Goal: Task Accomplishment & Management: Manage account settings

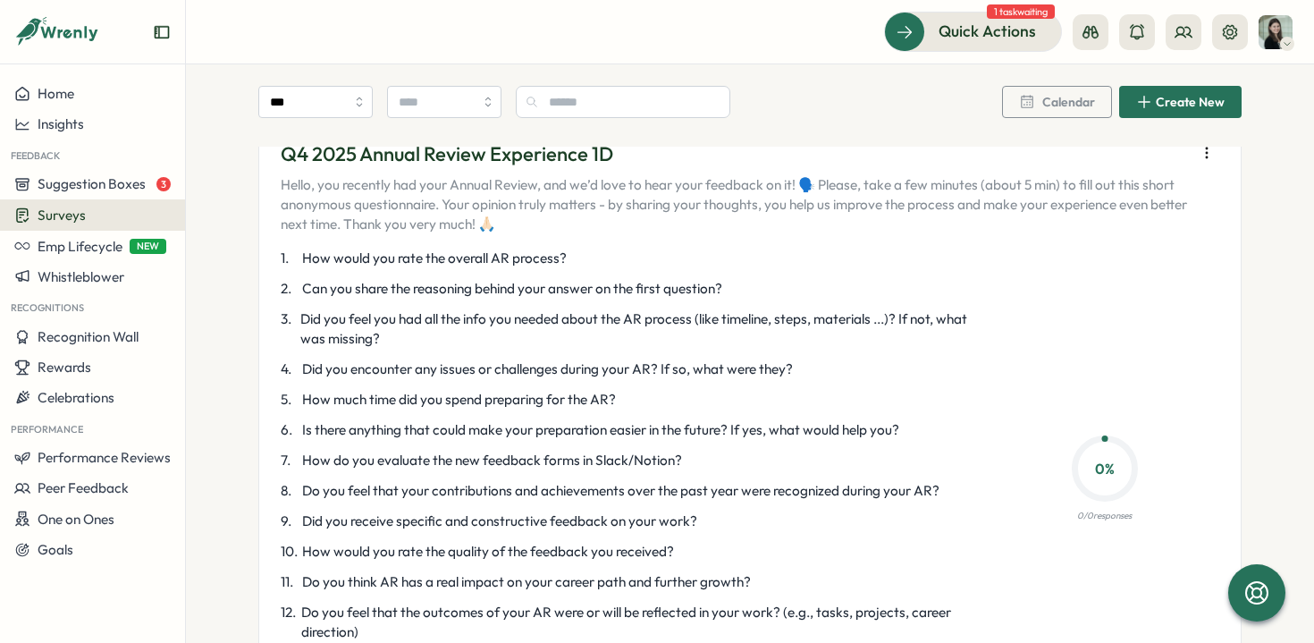
scroll to position [46, 0]
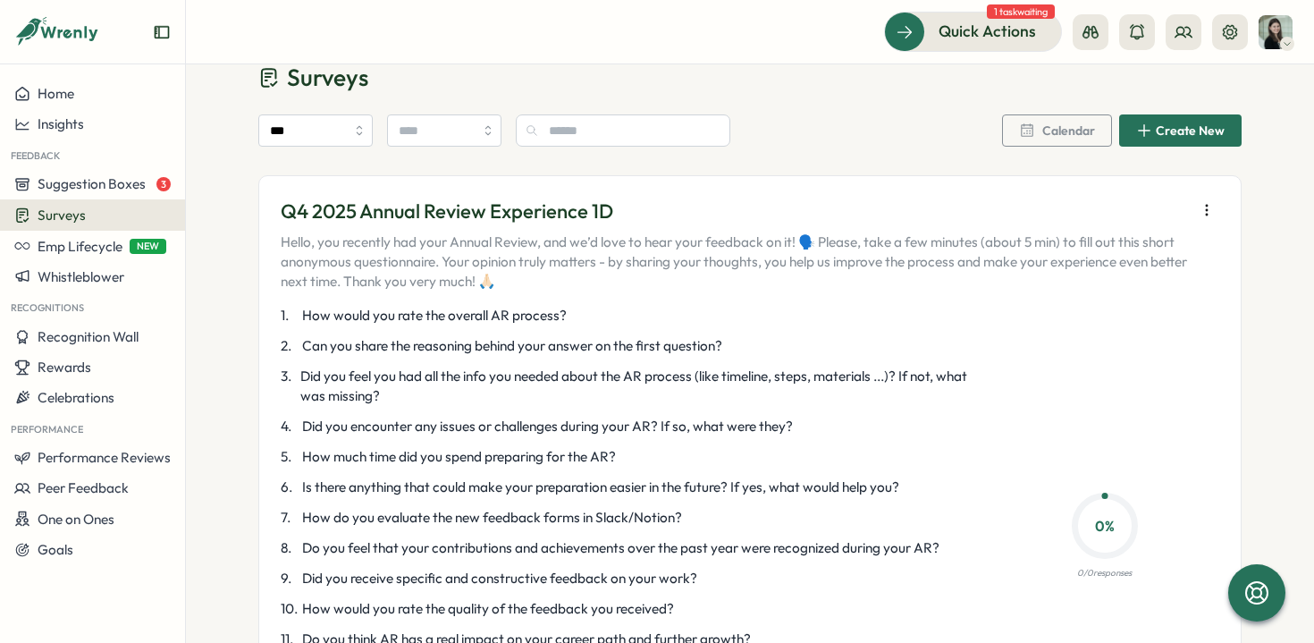
click at [1211, 199] on button "button" at bounding box center [1206, 210] width 25 height 25
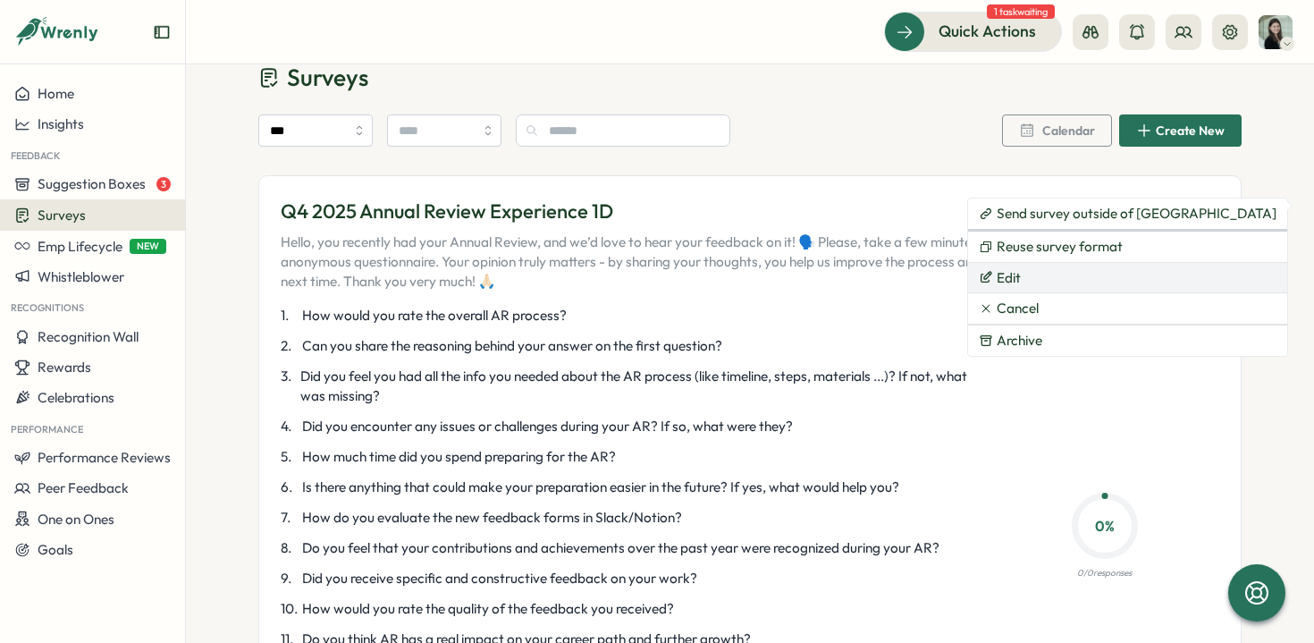
click at [1032, 274] on button "Edit" at bounding box center [1127, 278] width 319 height 30
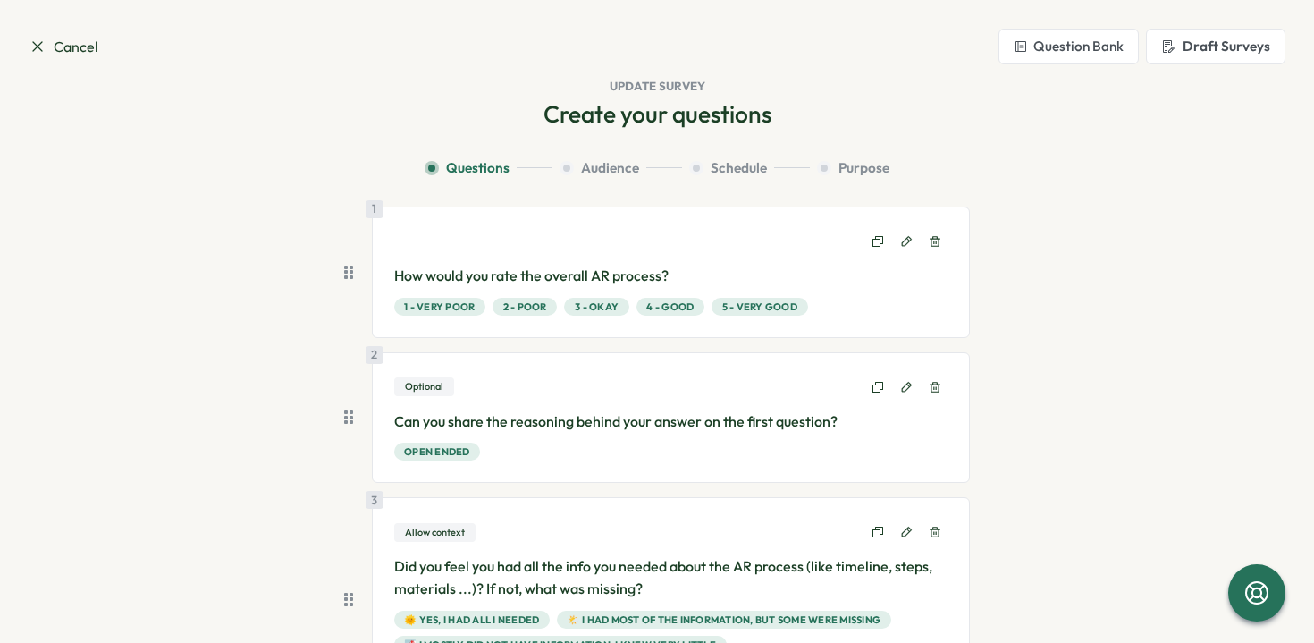
click at [64, 51] on span "Cancel" at bounding box center [64, 47] width 70 height 22
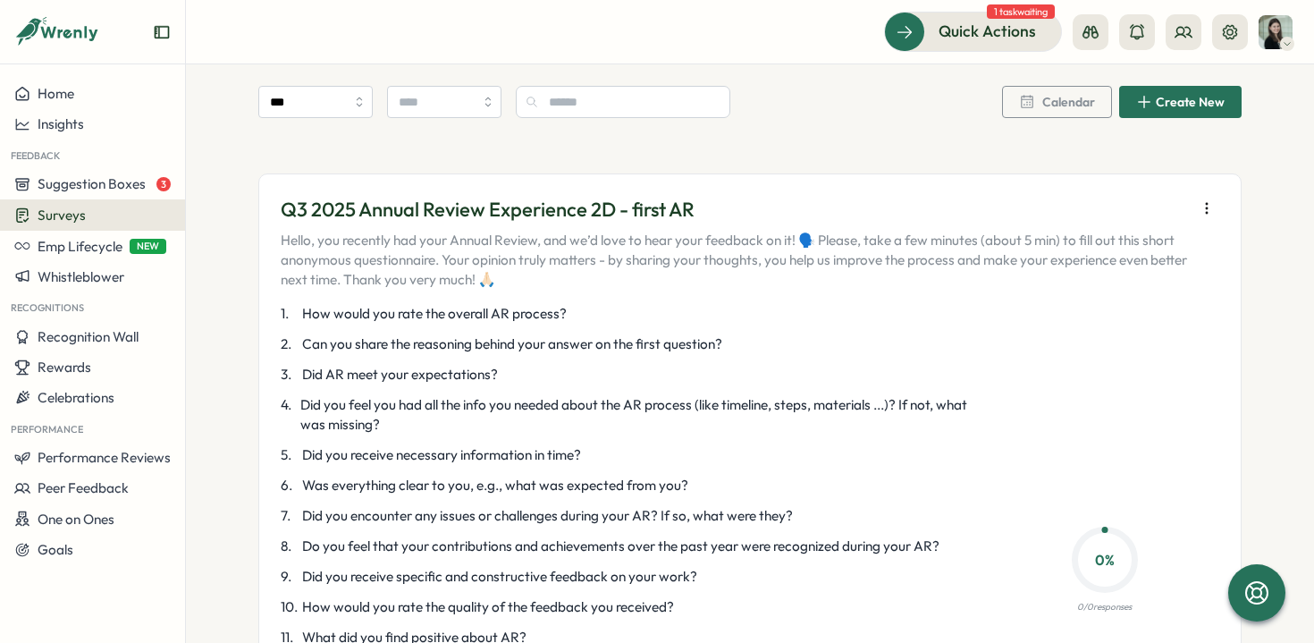
scroll to position [730, 0]
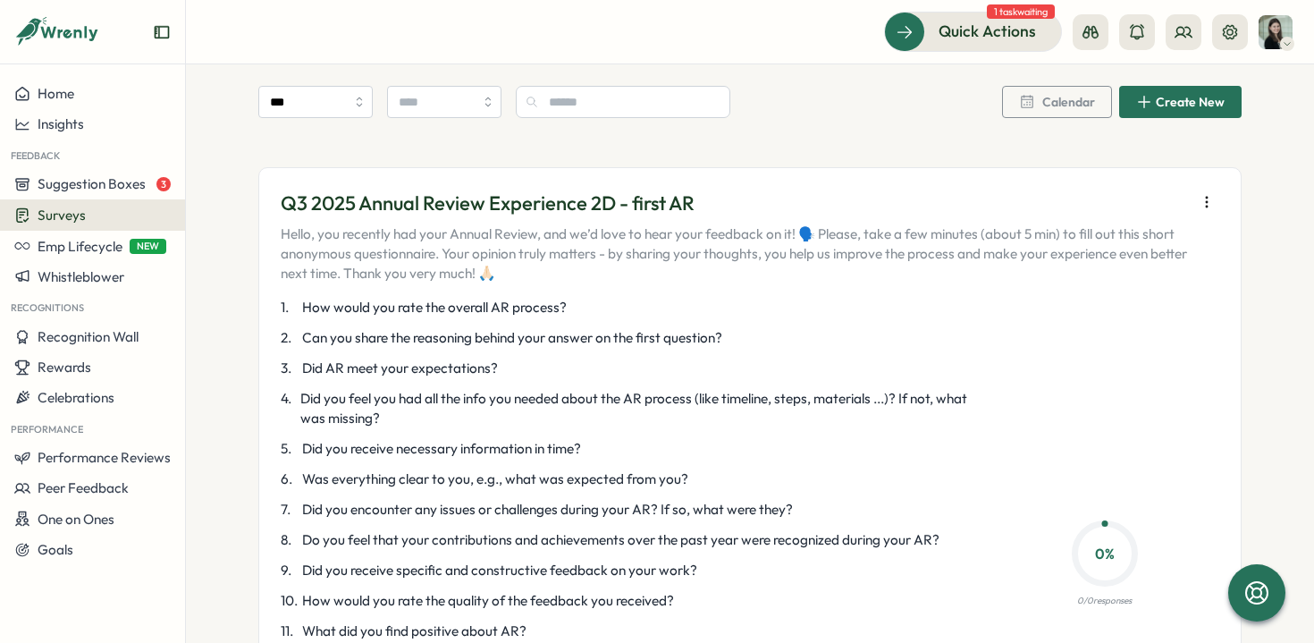
click at [1203, 193] on button "button" at bounding box center [1206, 201] width 25 height 25
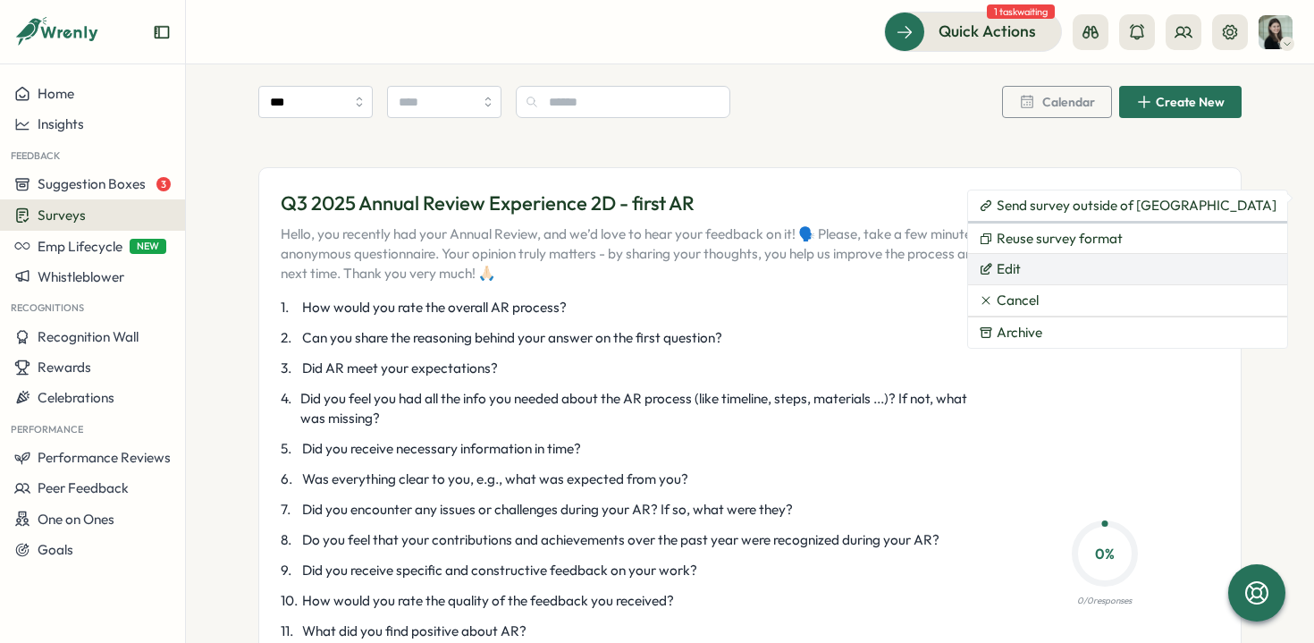
click at [1079, 259] on button "Edit" at bounding box center [1127, 269] width 319 height 30
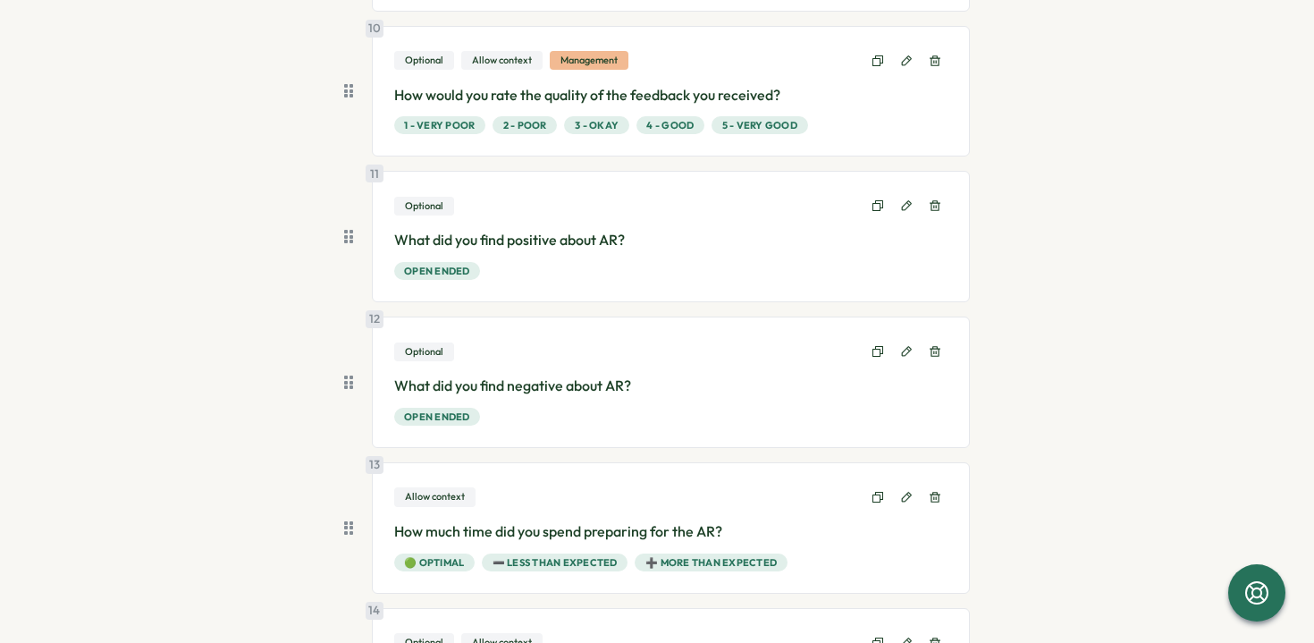
scroll to position [1636, 0]
click at [931, 203] on icon at bounding box center [935, 204] width 13 height 13
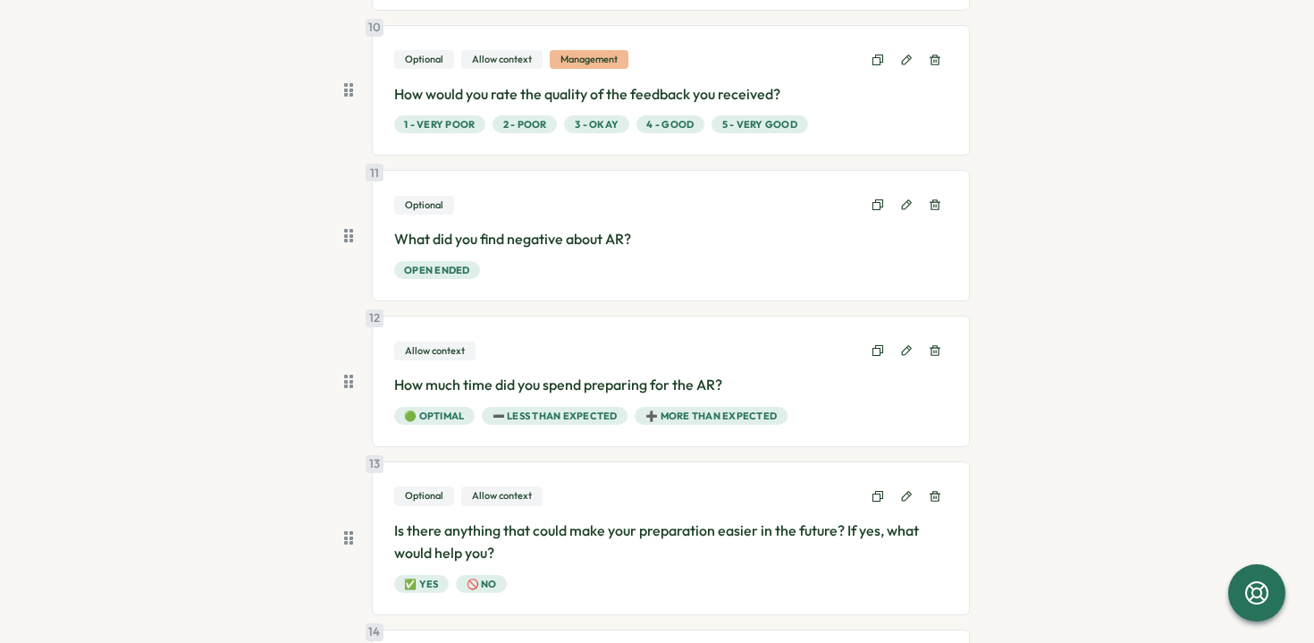
click at [931, 203] on icon at bounding box center [935, 204] width 13 height 13
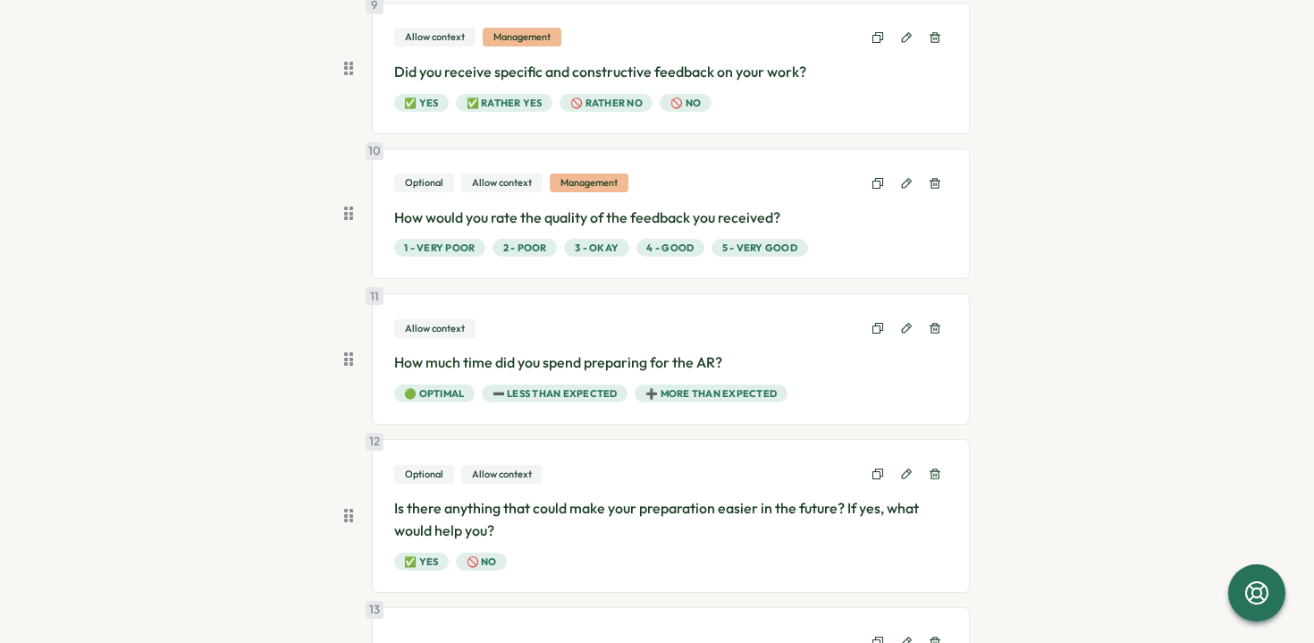
scroll to position [2024, 0]
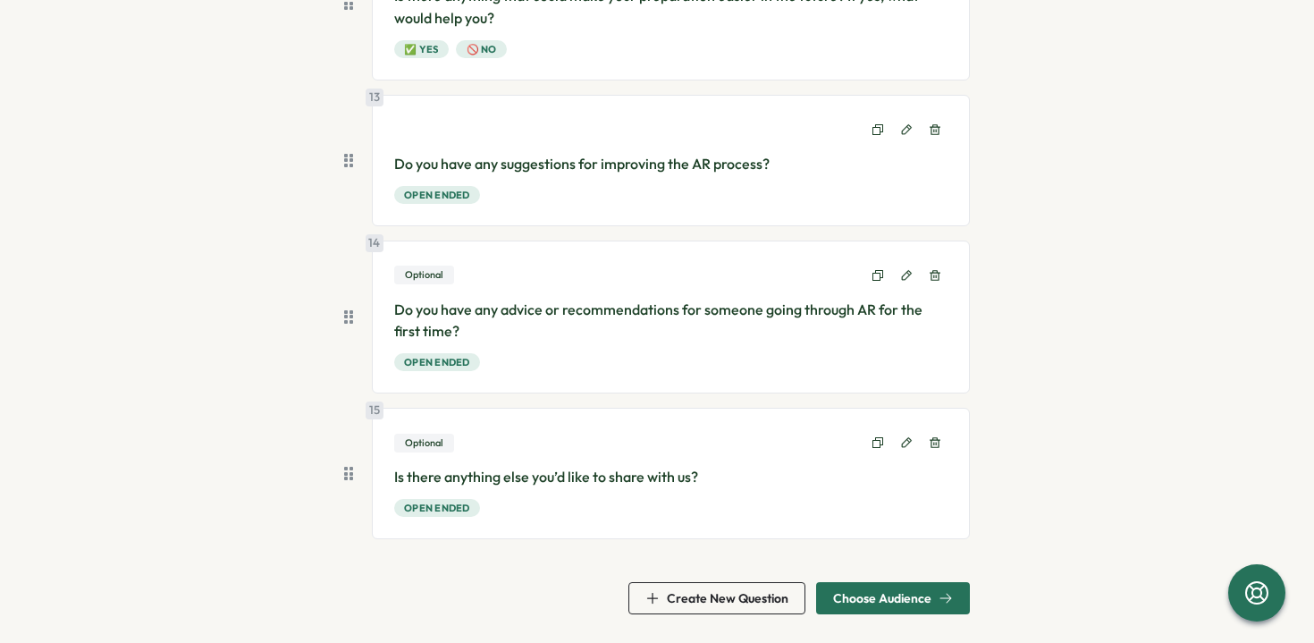
click at [896, 595] on span "Choose Audience" at bounding box center [882, 598] width 98 height 13
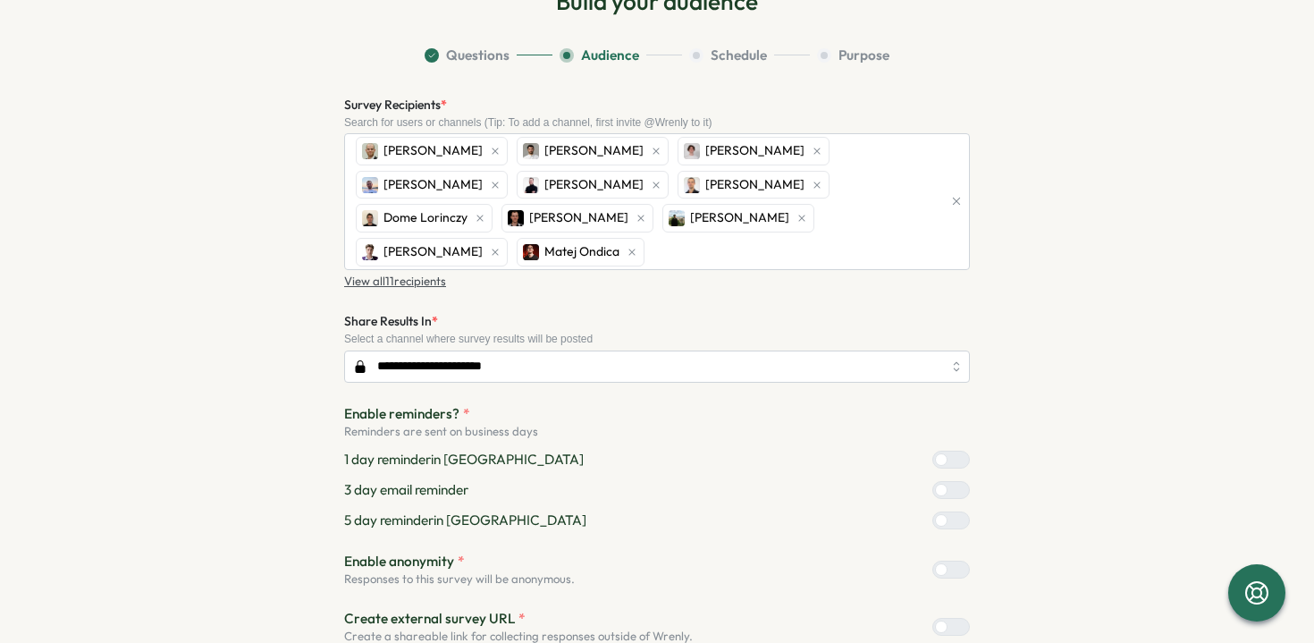
scroll to position [183, 0]
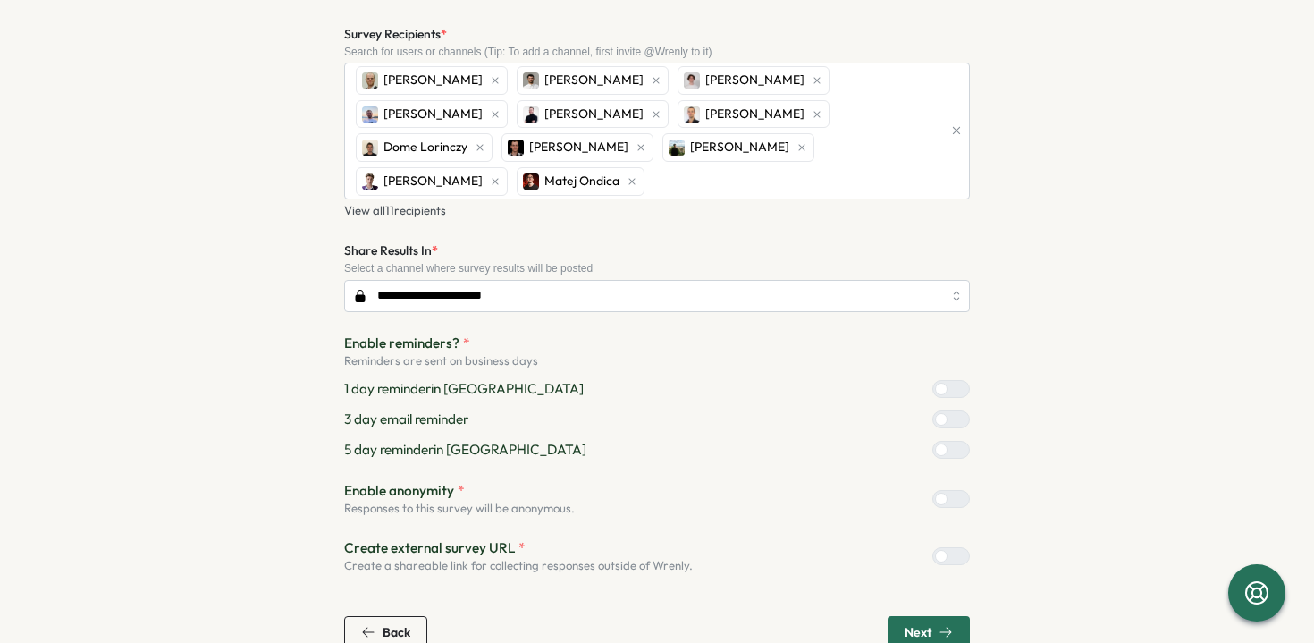
click at [924, 617] on span "Next" at bounding box center [929, 632] width 48 height 30
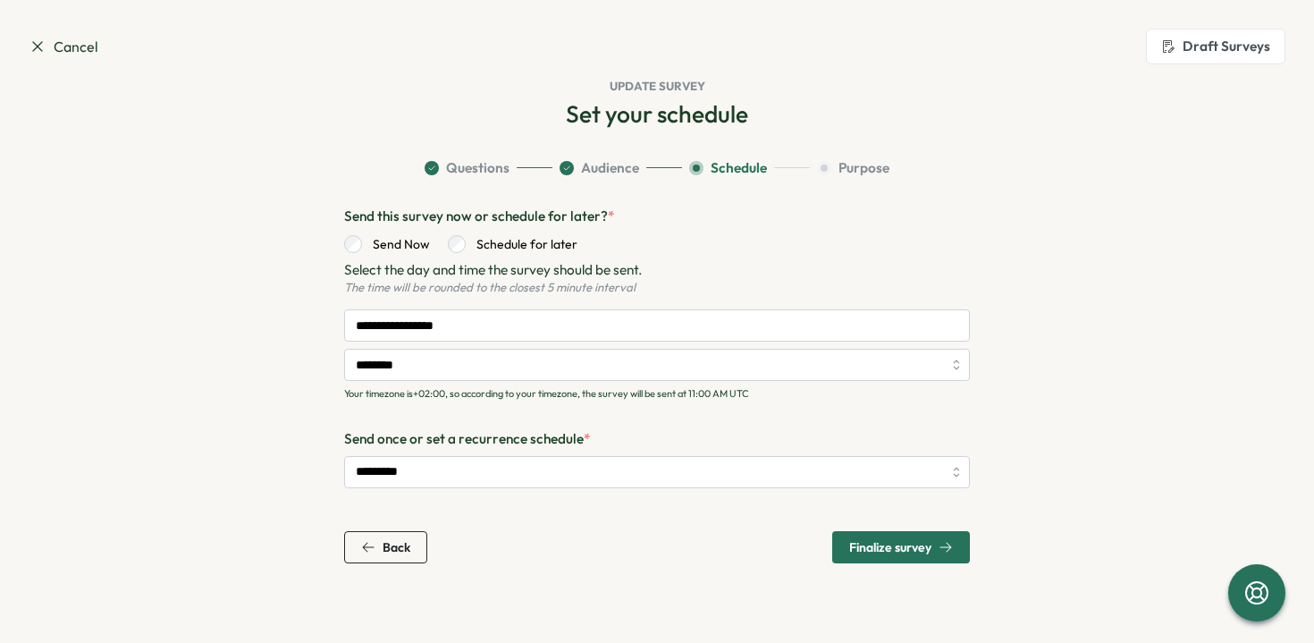
click at [899, 541] on span "Finalize survey" at bounding box center [890, 547] width 82 height 13
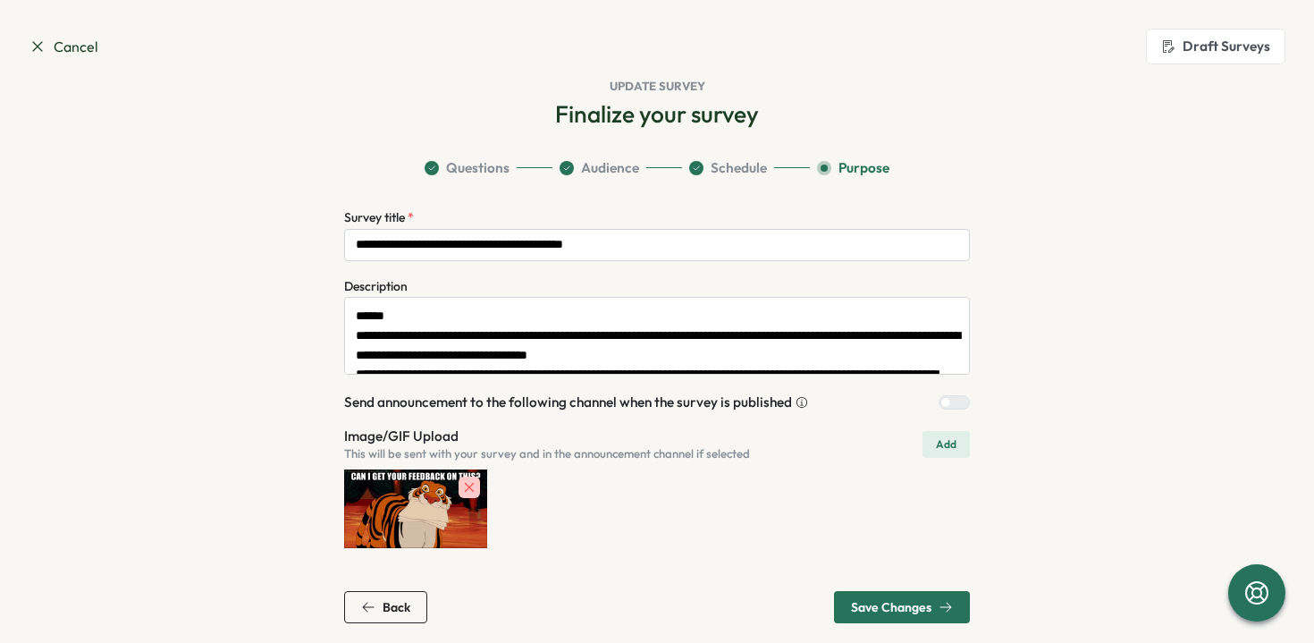
click at [874, 603] on span "Save Changes" at bounding box center [891, 607] width 80 height 13
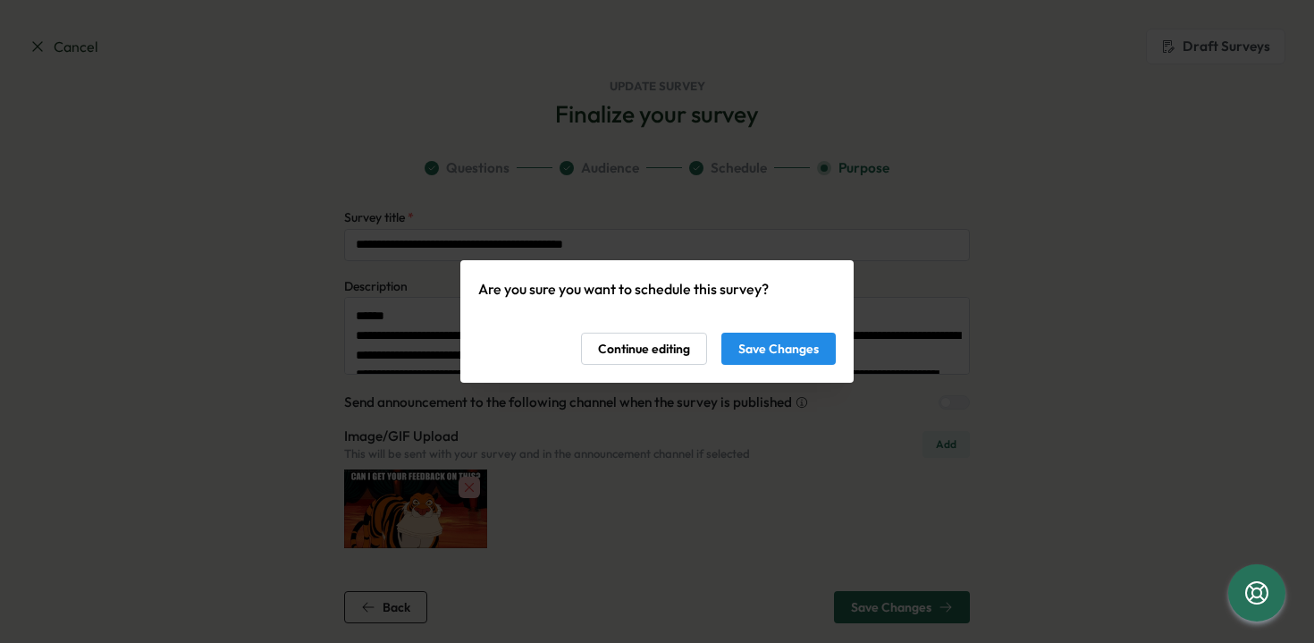
click at [785, 349] on span "Save Changes" at bounding box center [778, 348] width 80 height 30
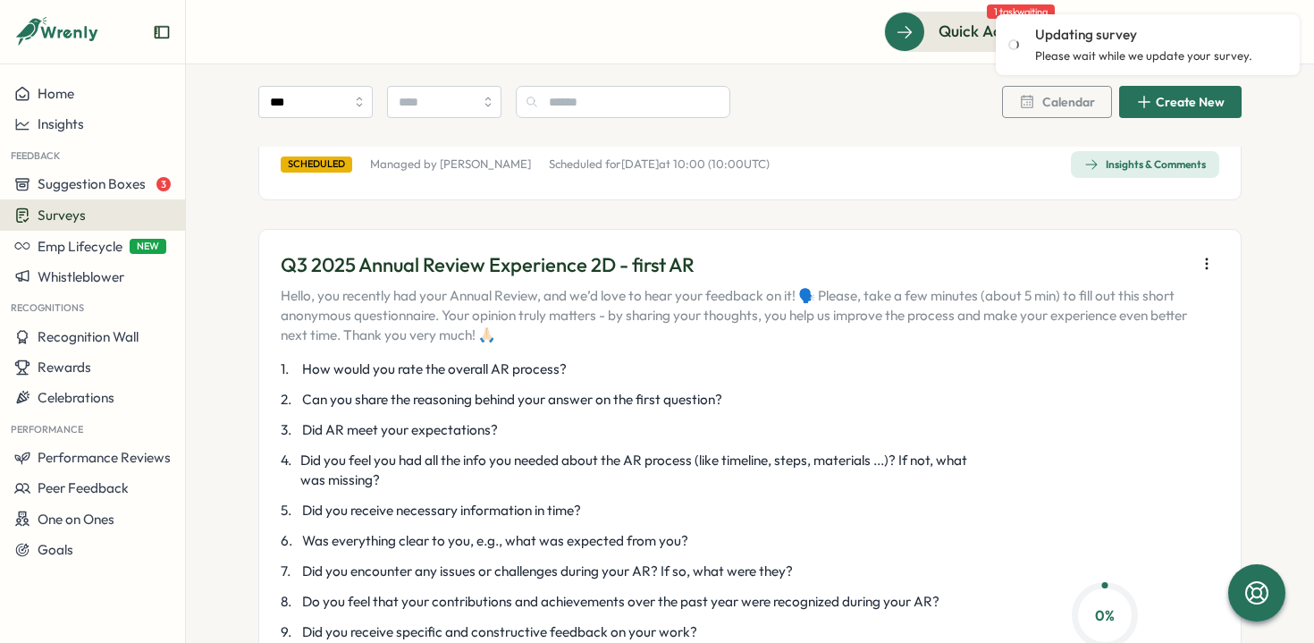
scroll to position [672, 0]
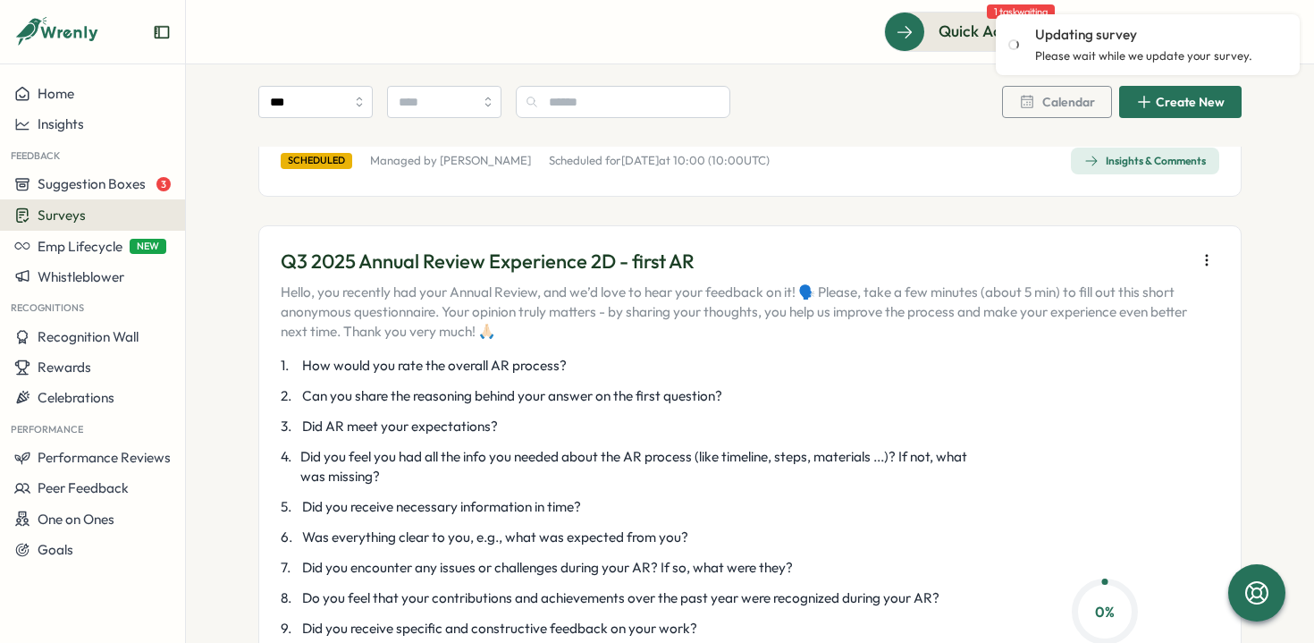
click at [1208, 255] on icon "button" at bounding box center [1207, 260] width 18 height 18
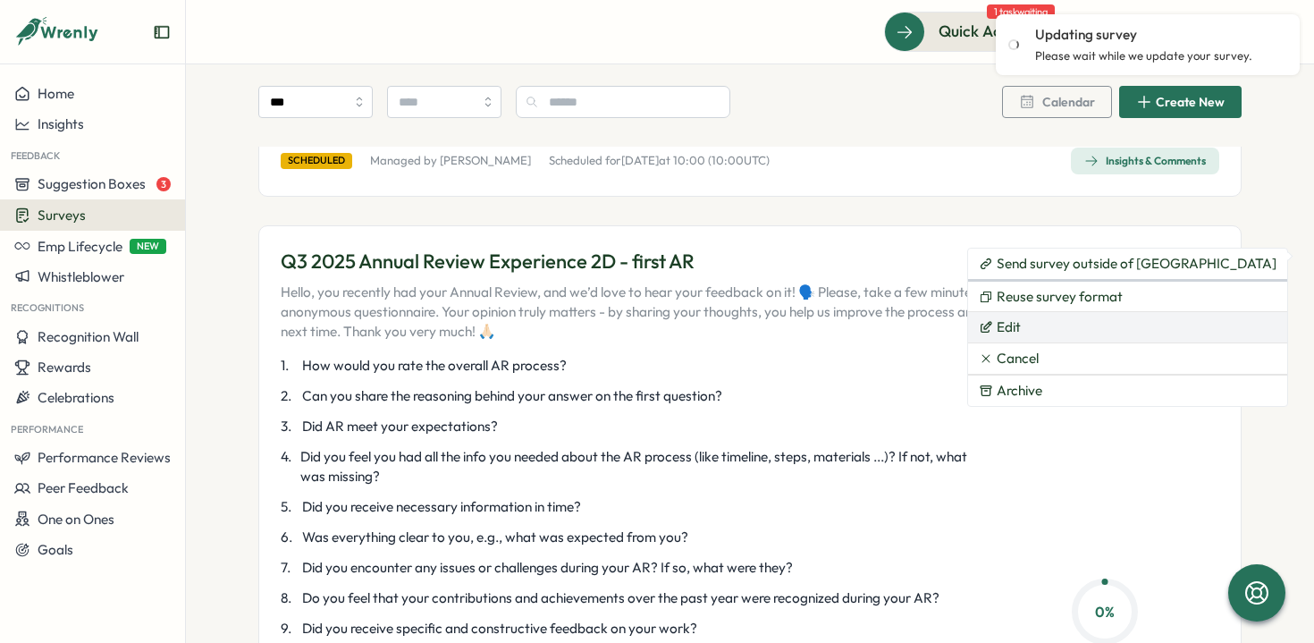
click at [1093, 322] on button "Edit" at bounding box center [1127, 327] width 319 height 30
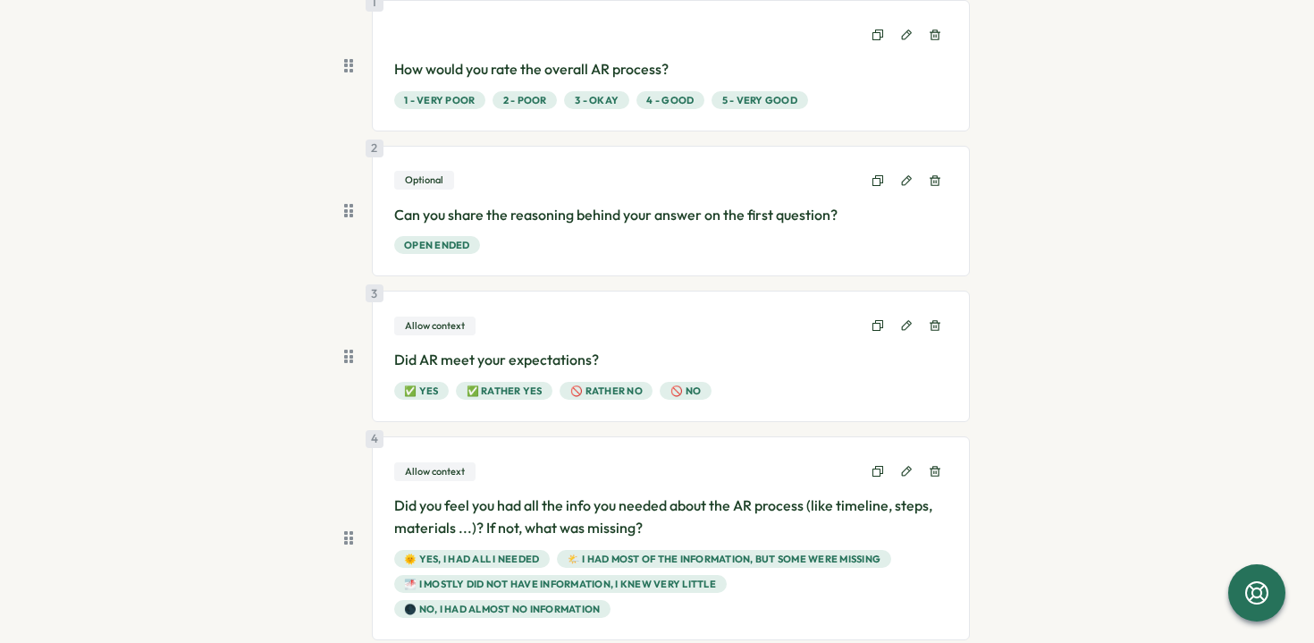
scroll to position [207, 0]
click at [905, 331] on button at bounding box center [906, 324] width 25 height 25
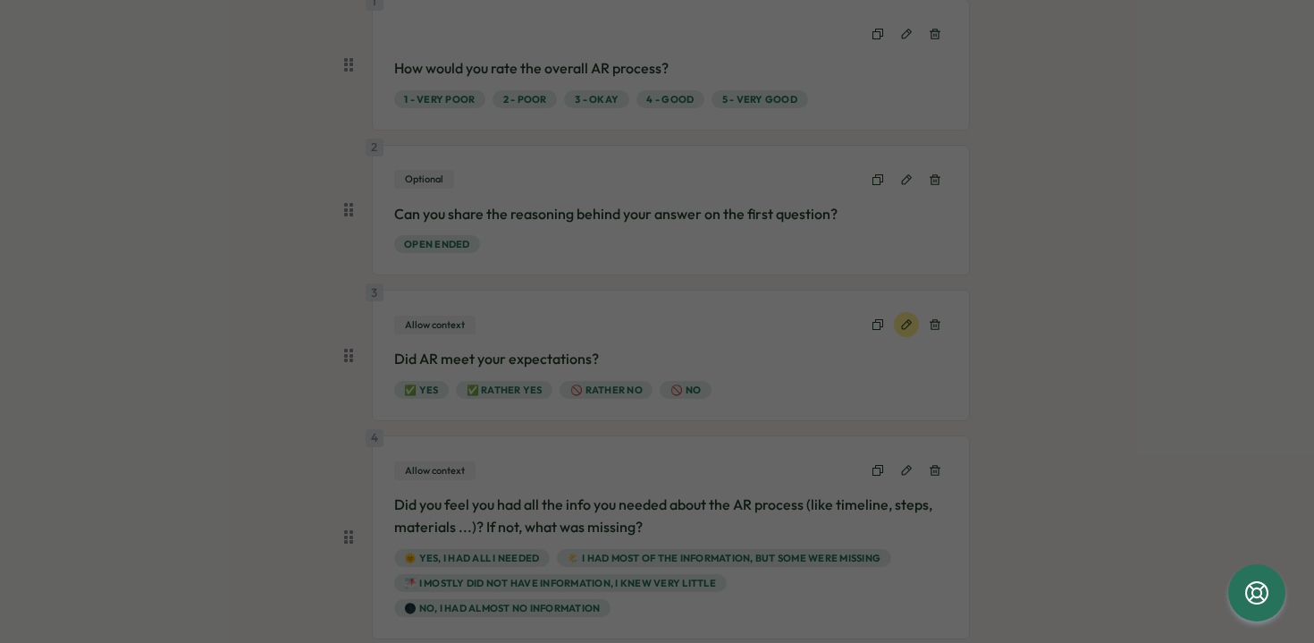
type input "******"
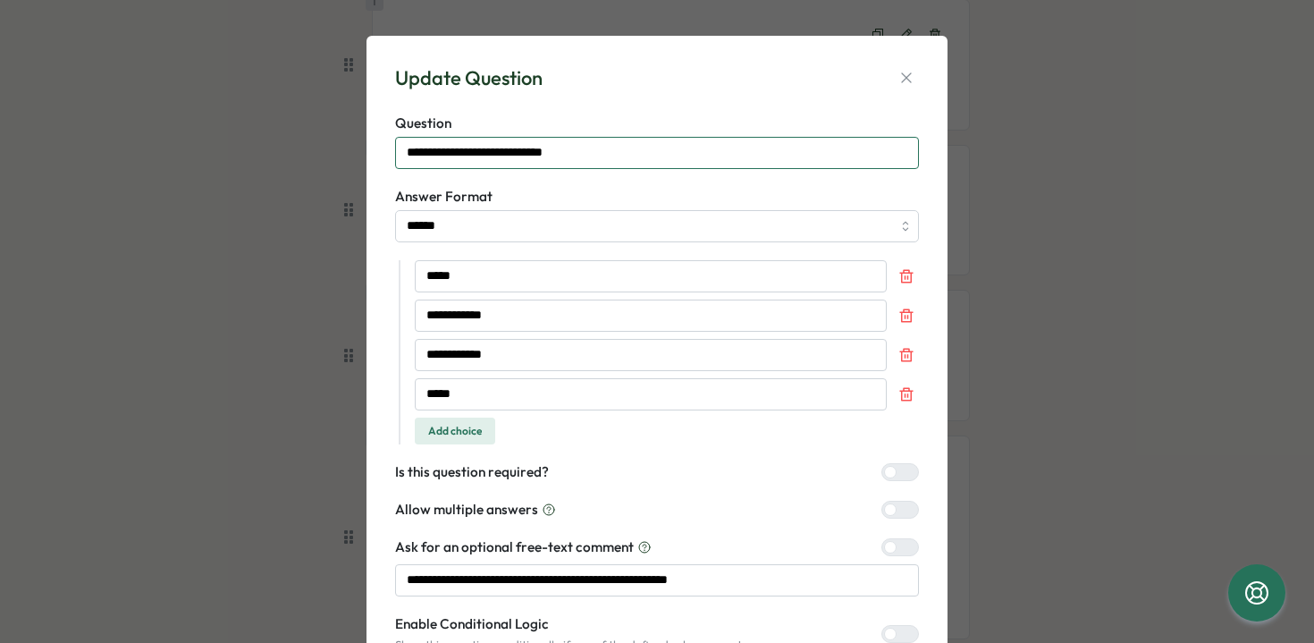
click at [425, 157] on input "**********" at bounding box center [657, 153] width 524 height 32
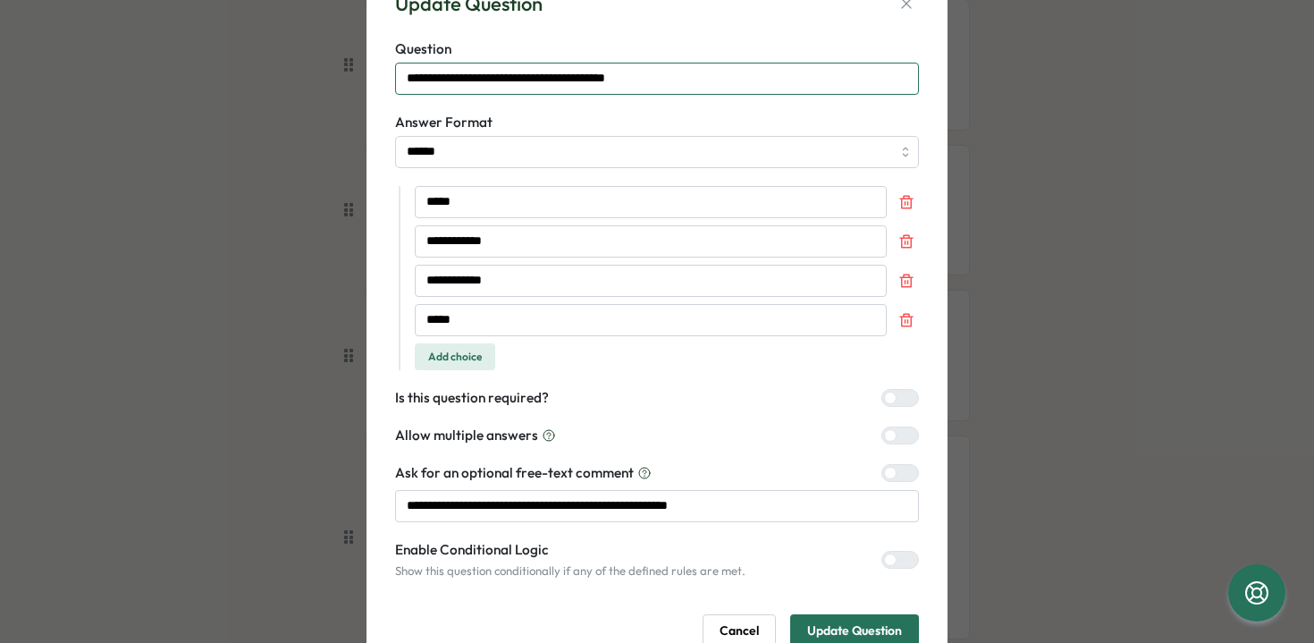
scroll to position [142, 0]
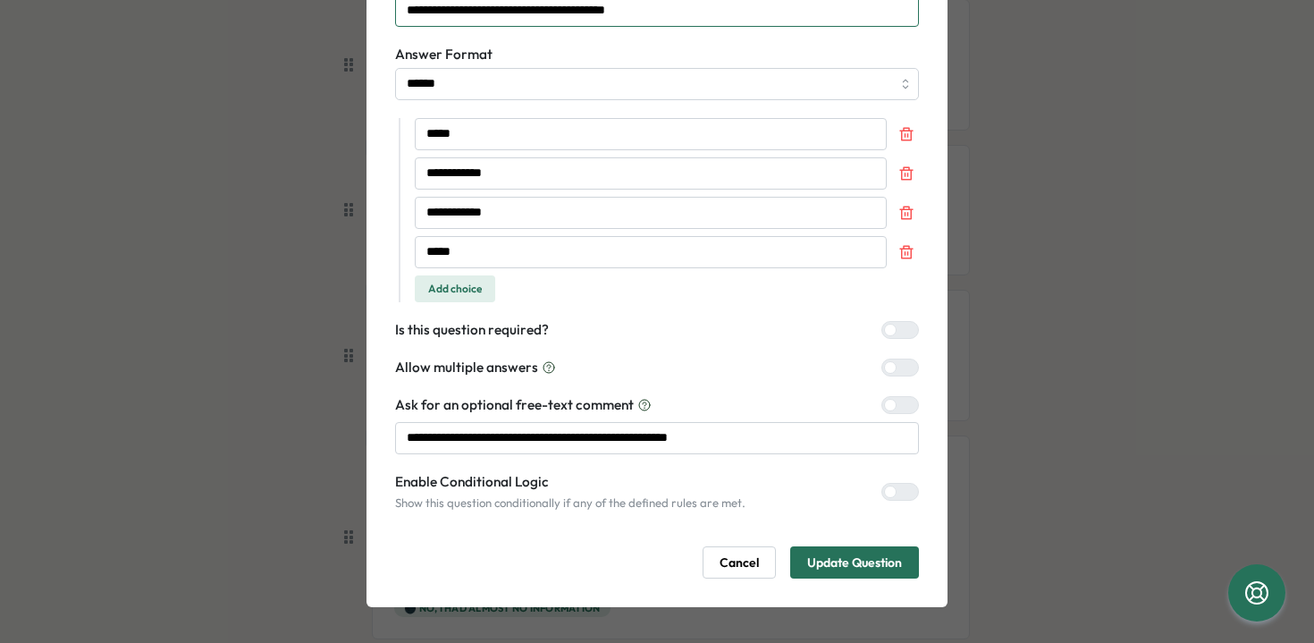
type input "**********"
click at [820, 564] on span "Update Question" at bounding box center [854, 562] width 95 height 30
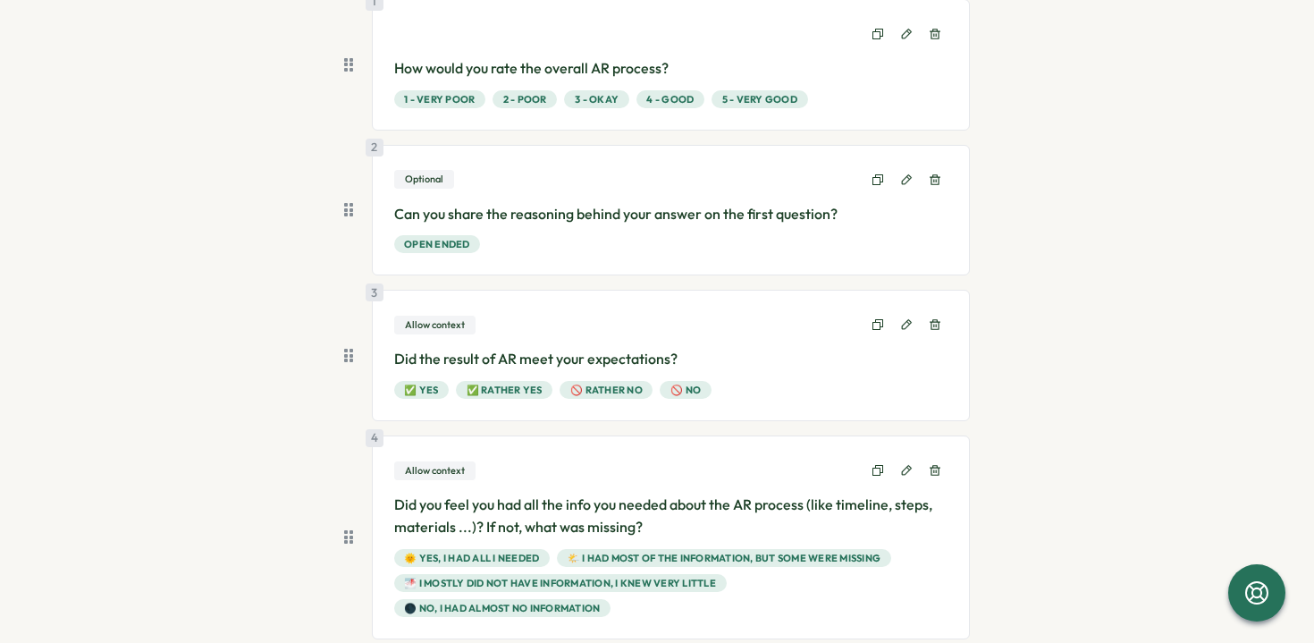
scroll to position [1398, 0]
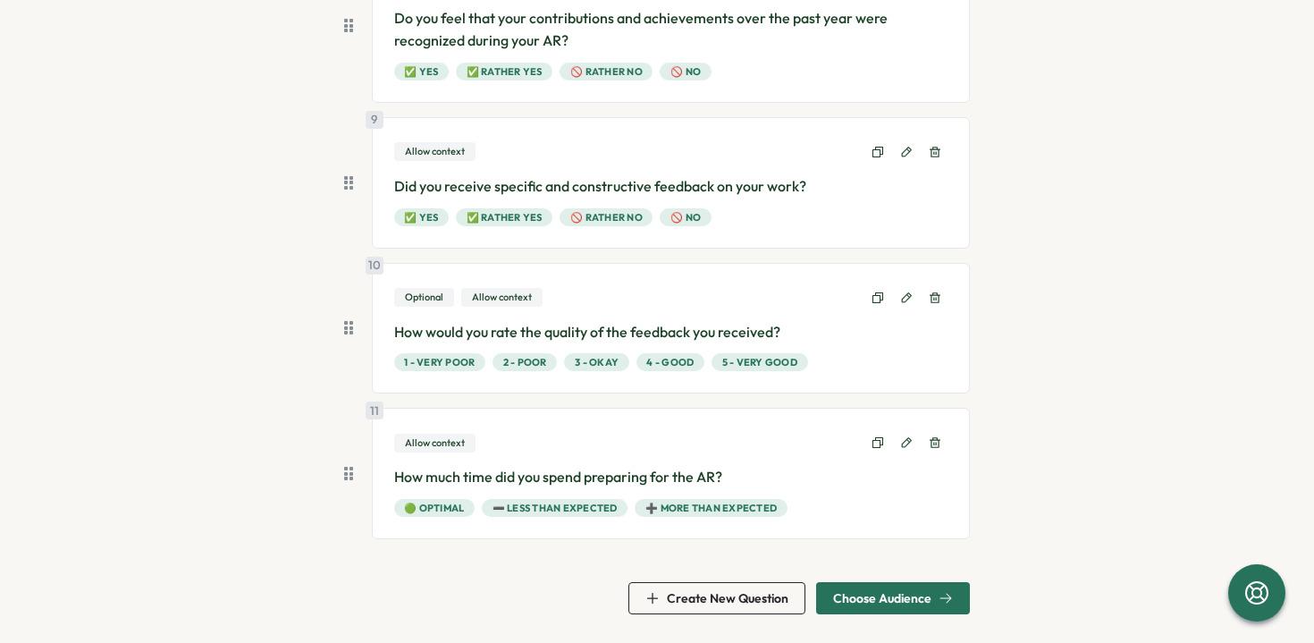
click at [877, 607] on span "Choose Audience" at bounding box center [893, 598] width 120 height 30
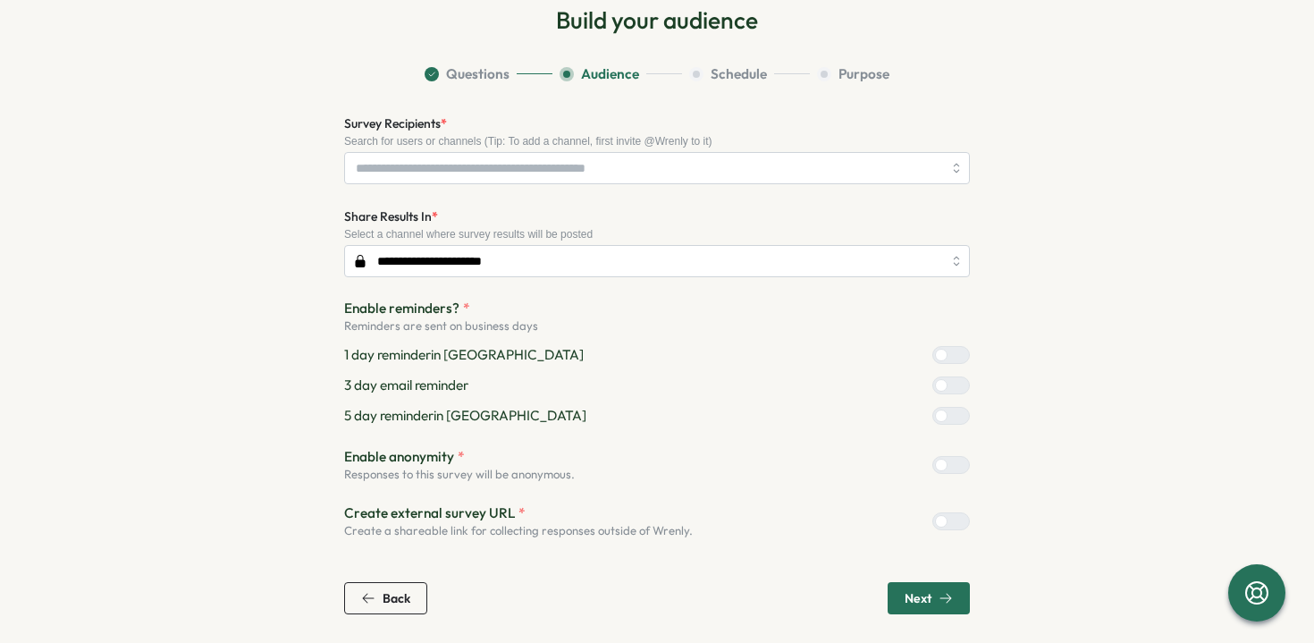
scroll to position [94, 0]
click at [917, 594] on span "Next" at bounding box center [918, 598] width 27 height 13
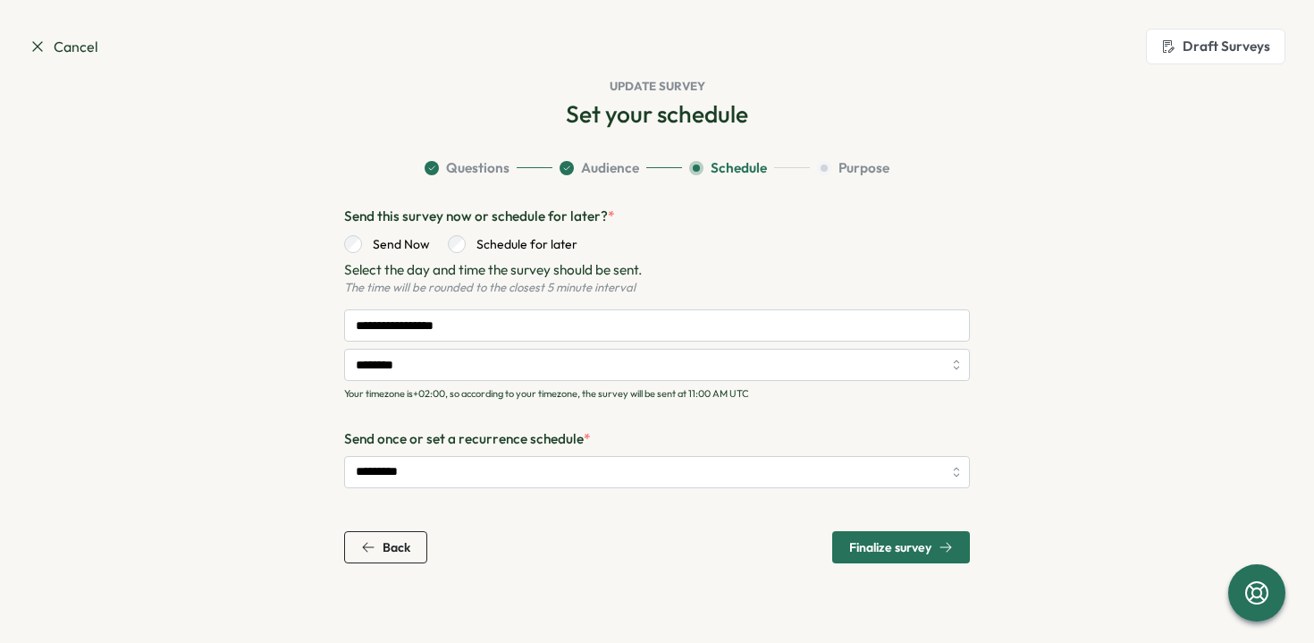
scroll to position [0, 0]
click at [903, 550] on span "Finalize survey" at bounding box center [890, 547] width 82 height 13
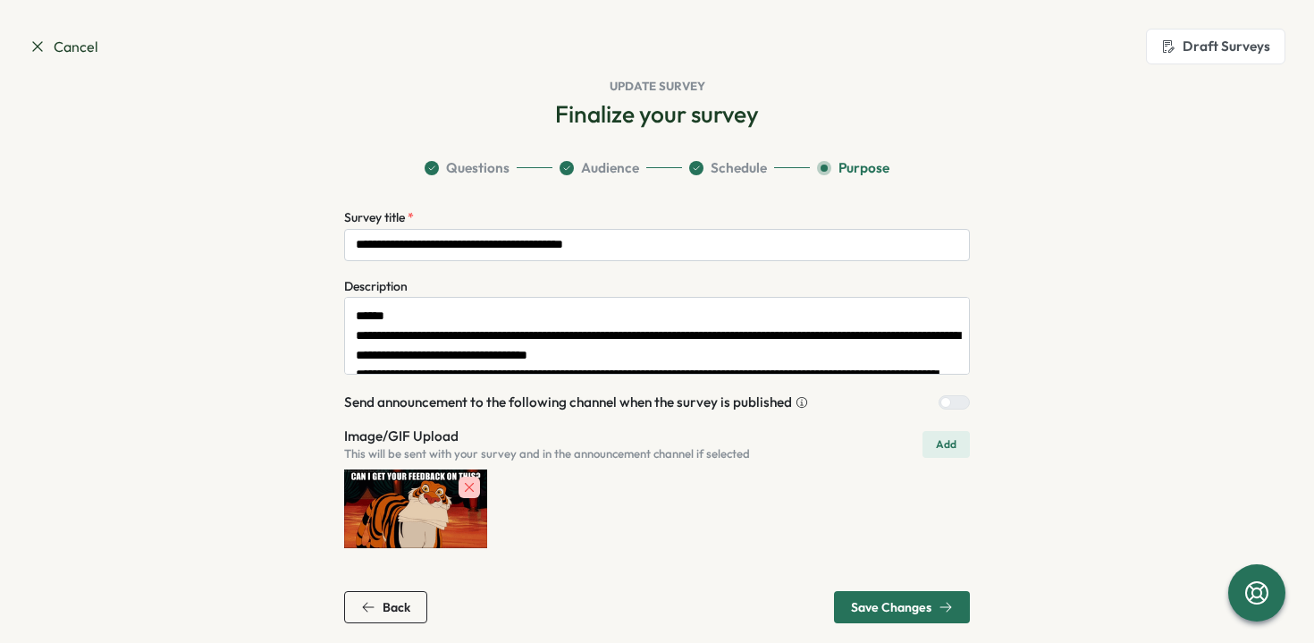
scroll to position [9, 0]
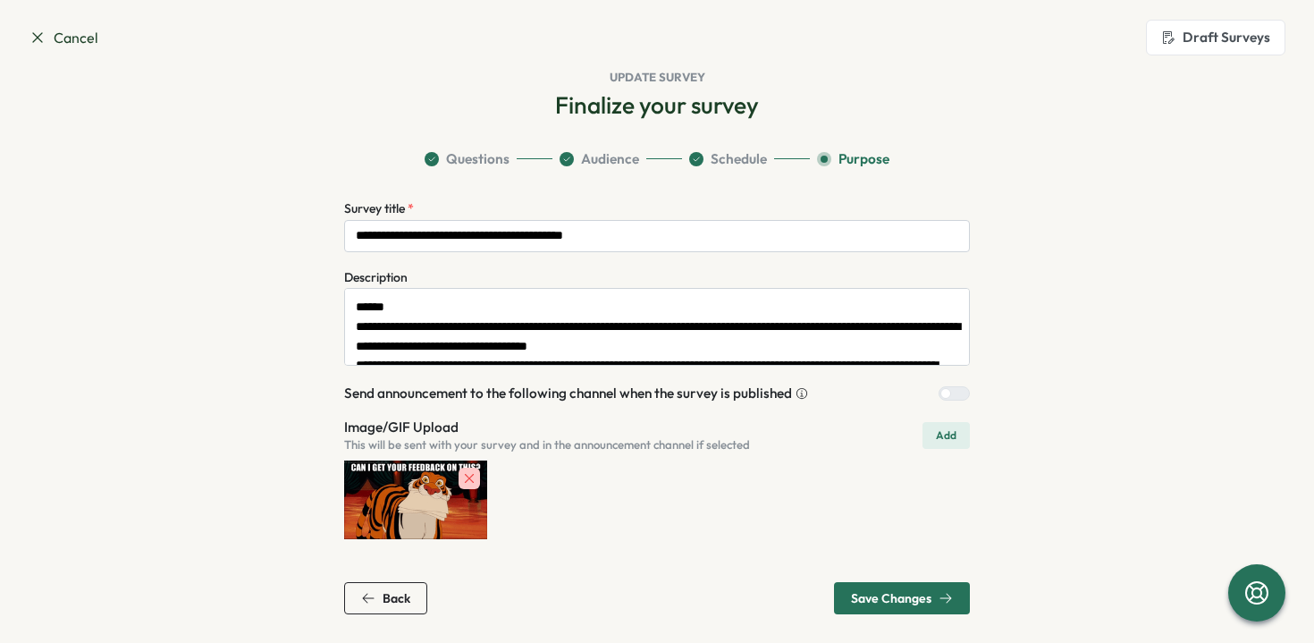
click at [892, 594] on span "Save Changes" at bounding box center [891, 598] width 80 height 13
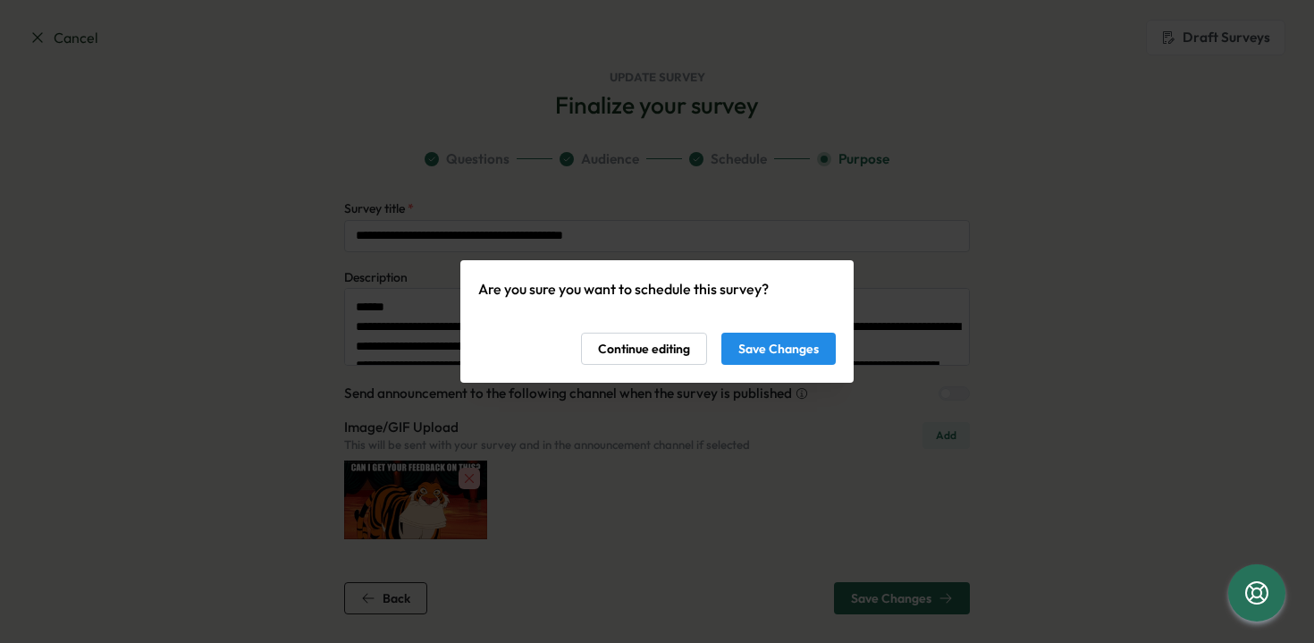
click at [804, 346] on span "Save Changes" at bounding box center [778, 348] width 80 height 30
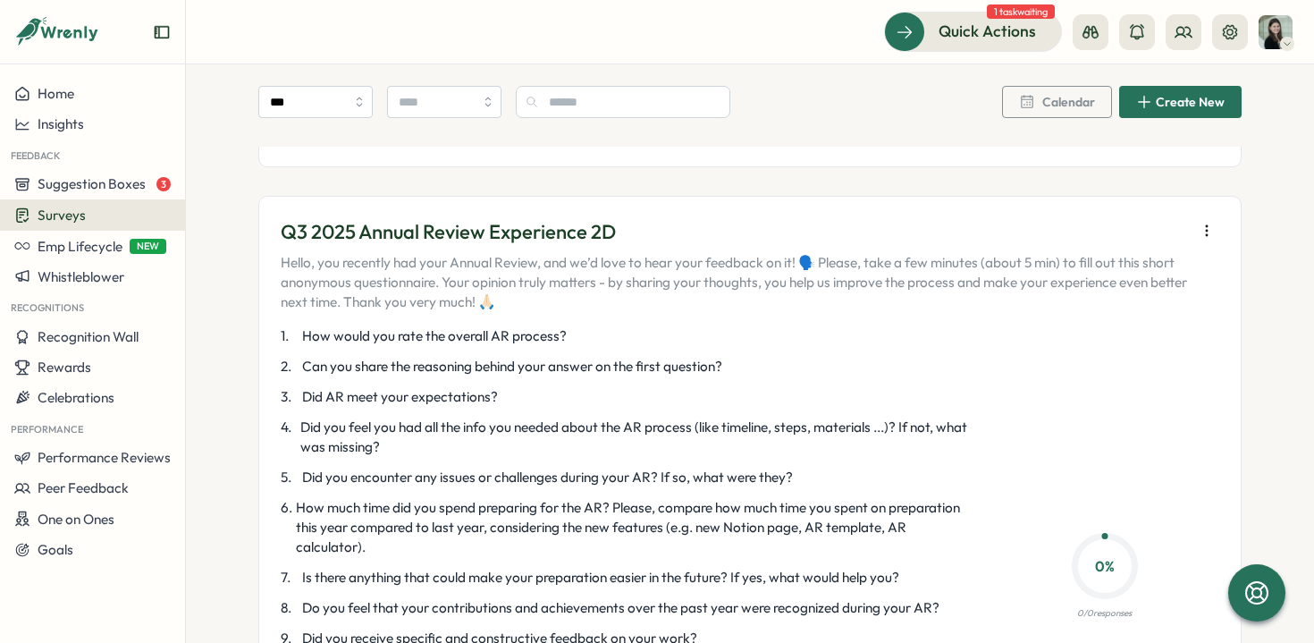
scroll to position [1113, 0]
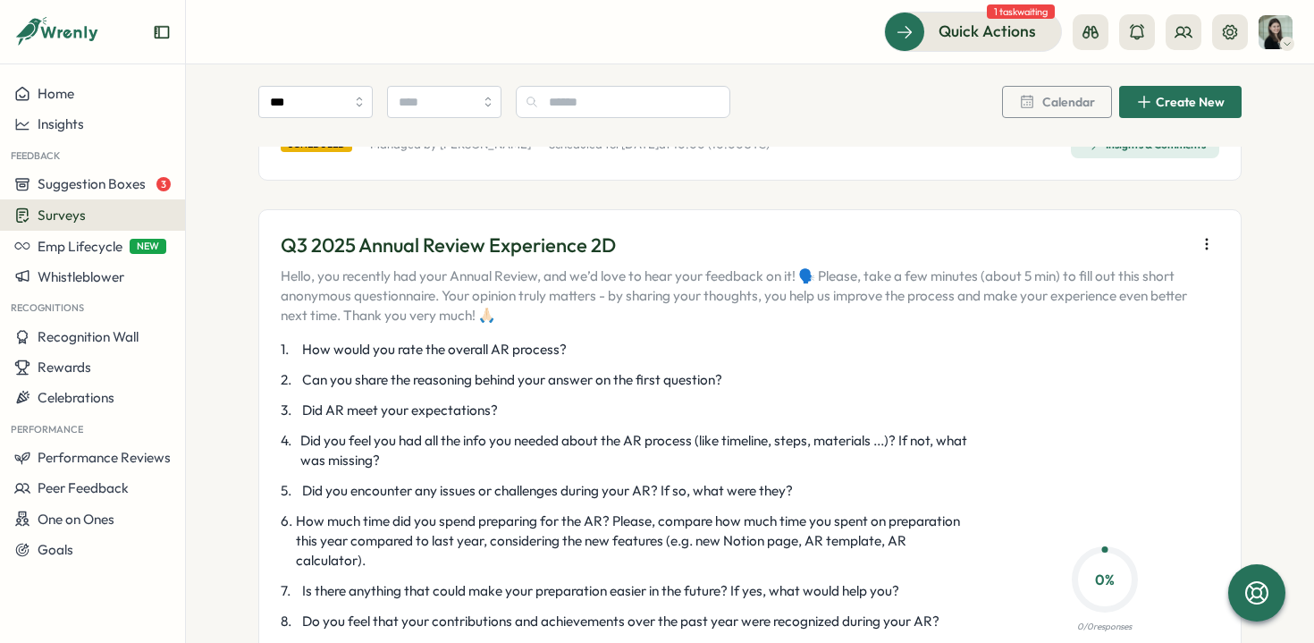
click at [1203, 243] on icon "button" at bounding box center [1207, 244] width 18 height 18
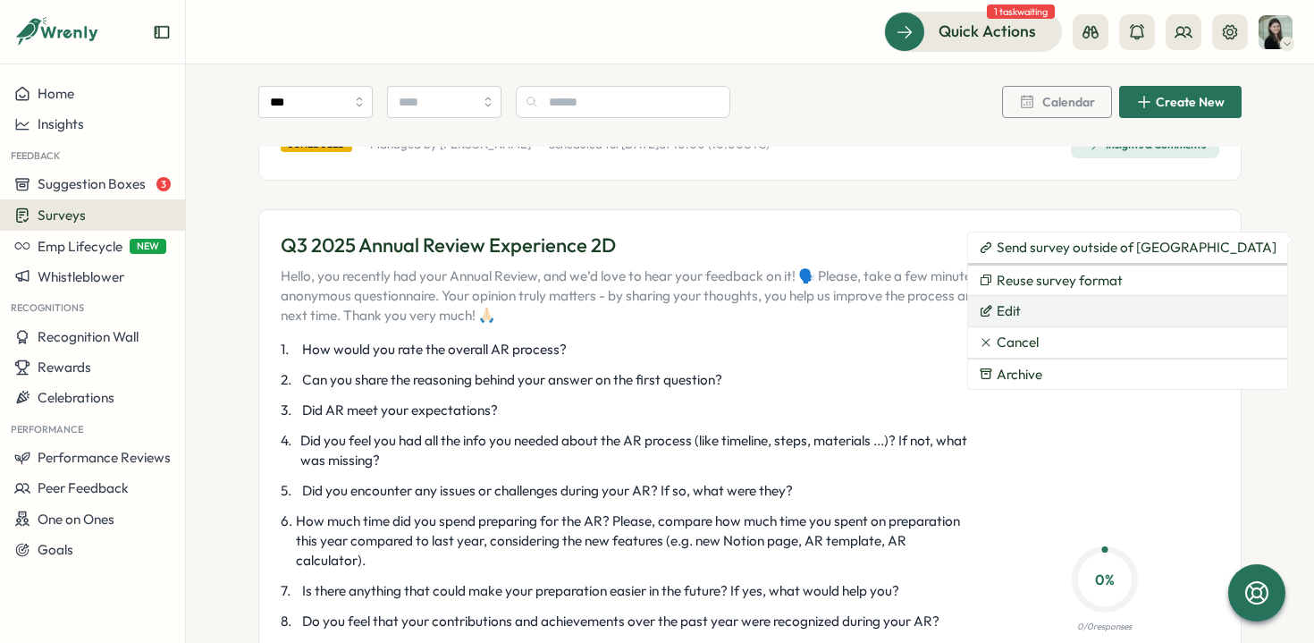
click at [1056, 305] on button "Edit" at bounding box center [1127, 311] width 319 height 30
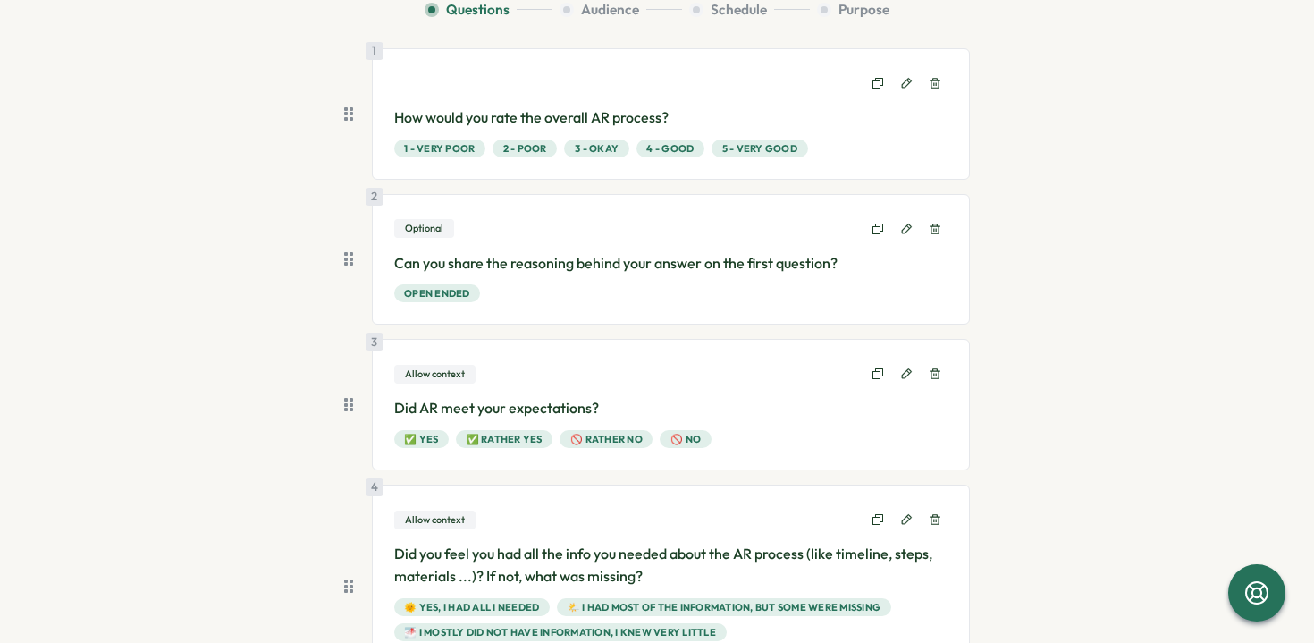
scroll to position [168, 0]
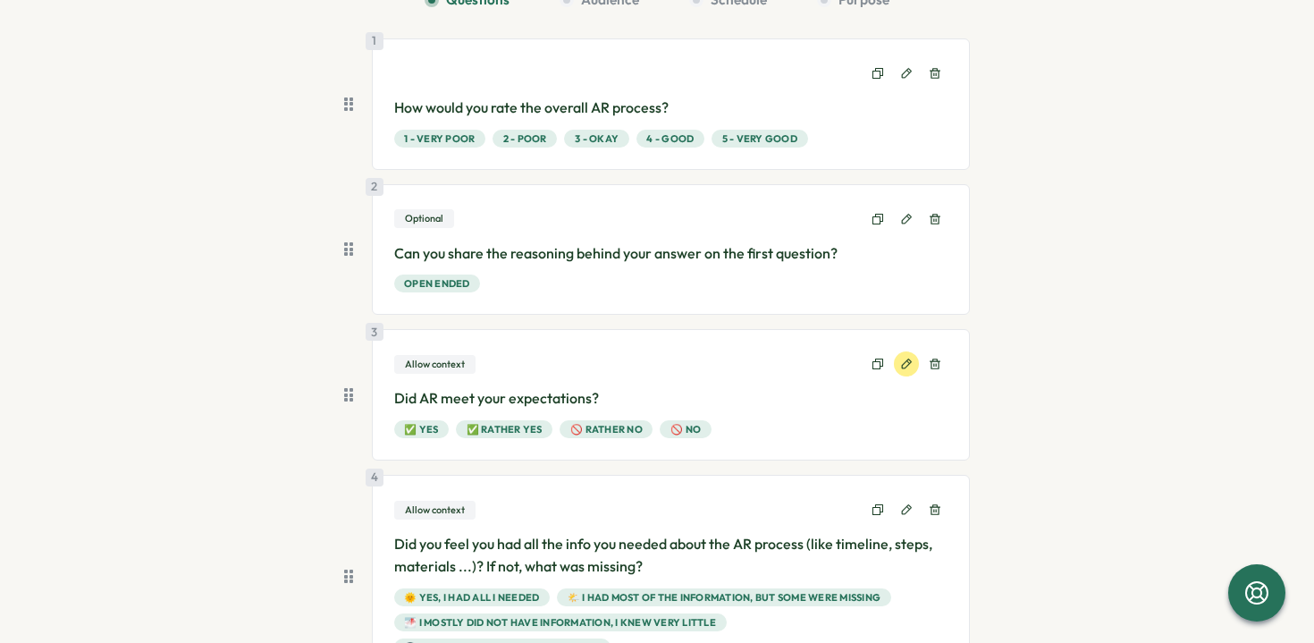
click at [900, 366] on icon at bounding box center [906, 364] width 13 height 13
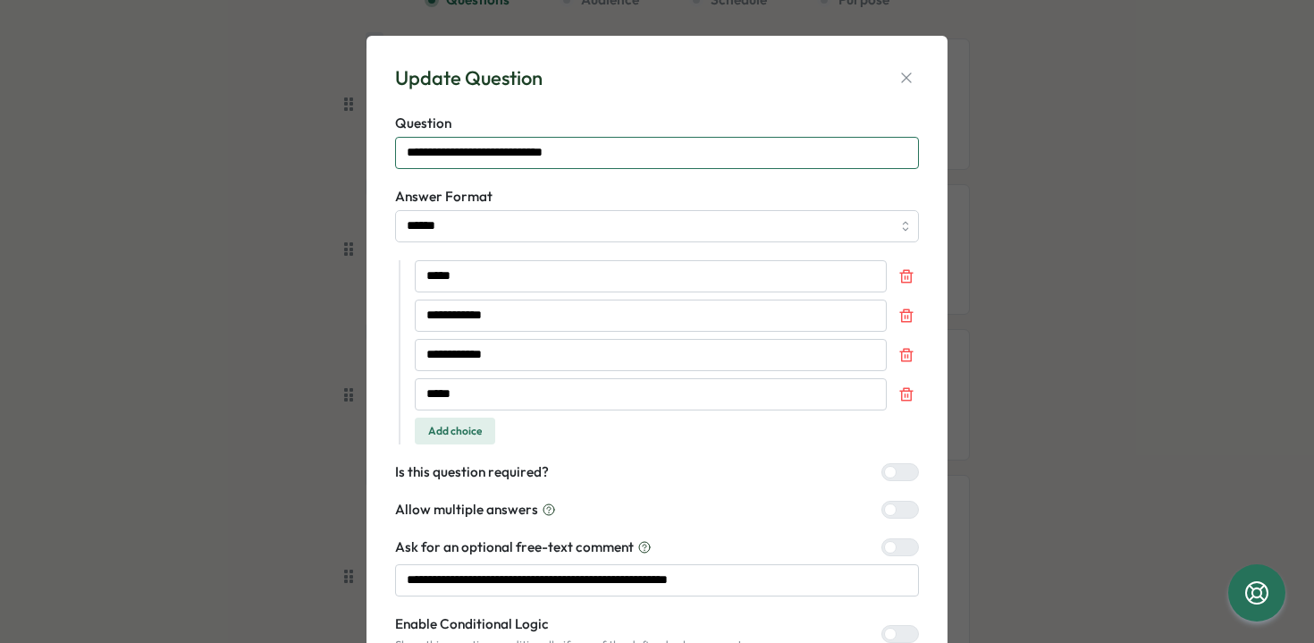
click at [426, 151] on input "**********" at bounding box center [657, 153] width 524 height 32
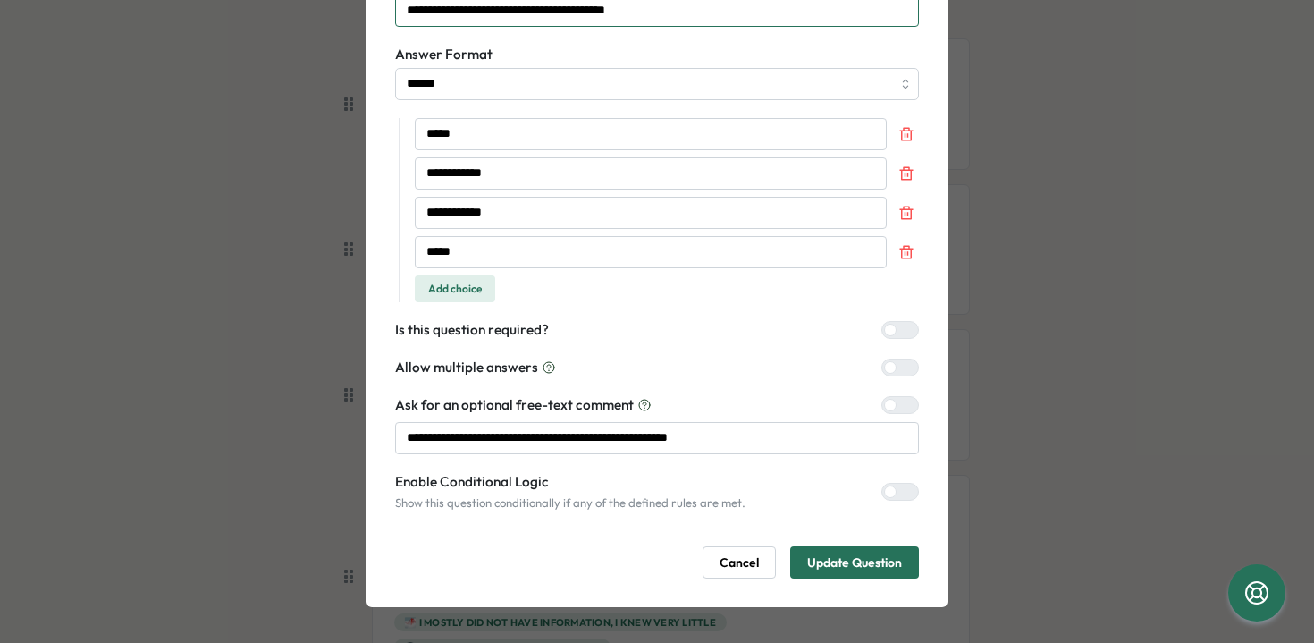
type input "**********"
click at [807, 548] on span "Update Question" at bounding box center [854, 562] width 95 height 30
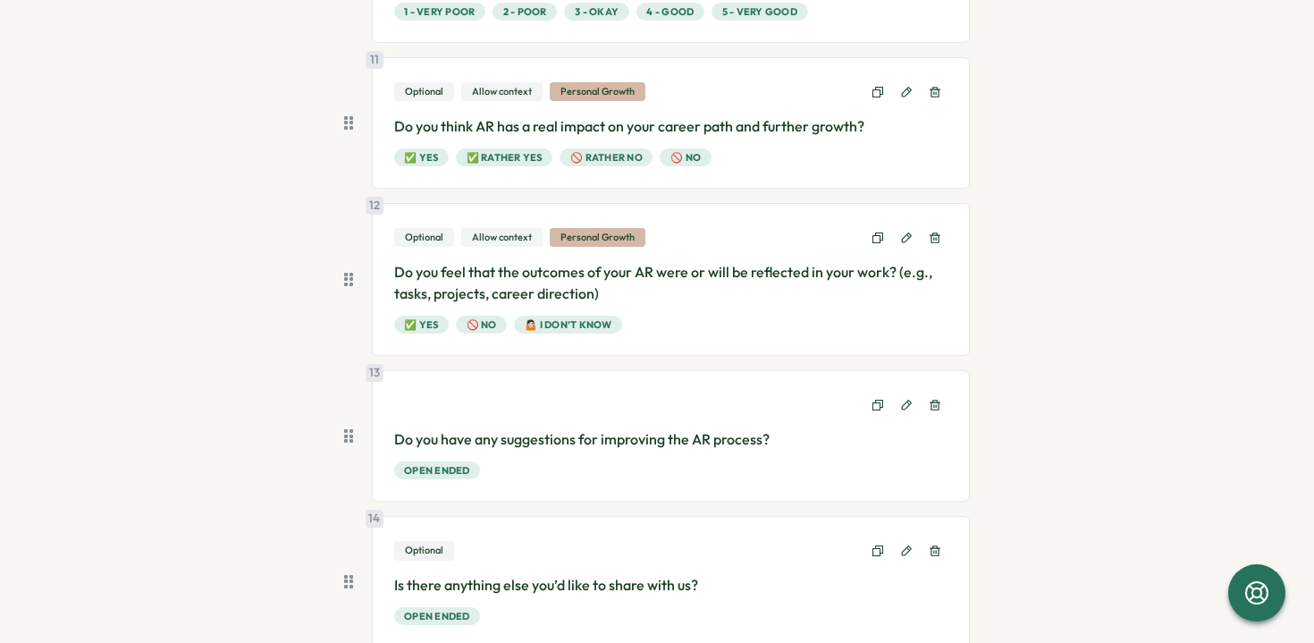
scroll to position [1873, 0]
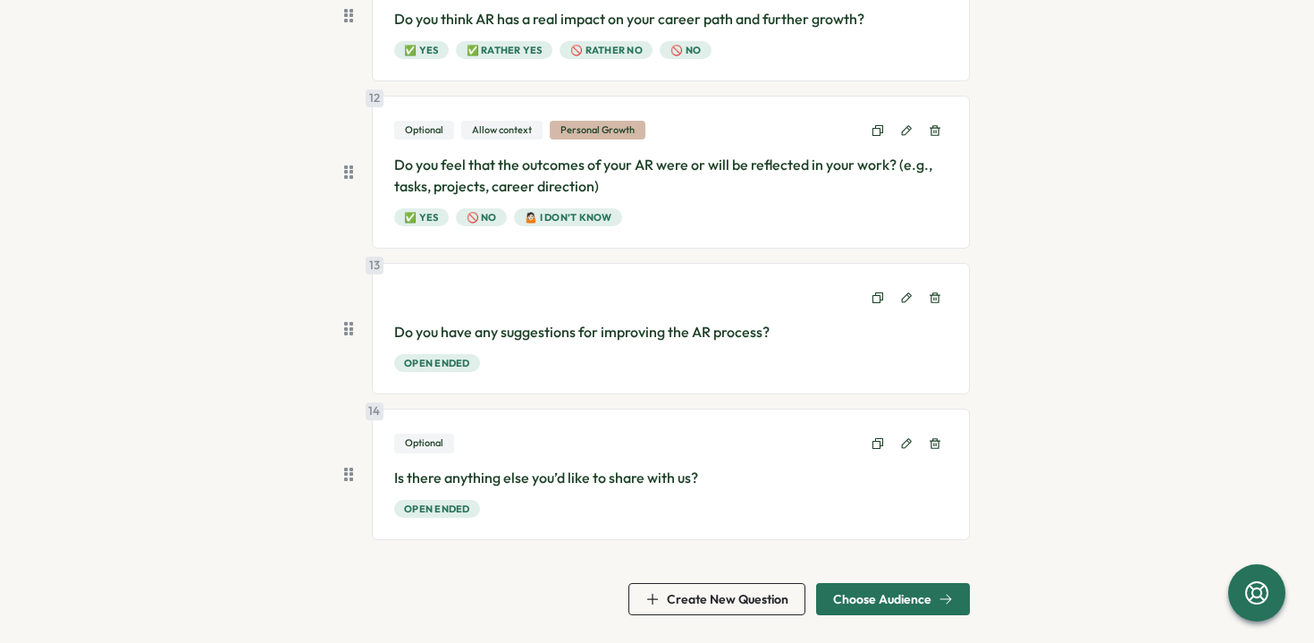
click at [884, 593] on span "Choose Audience" at bounding box center [882, 599] width 98 height 13
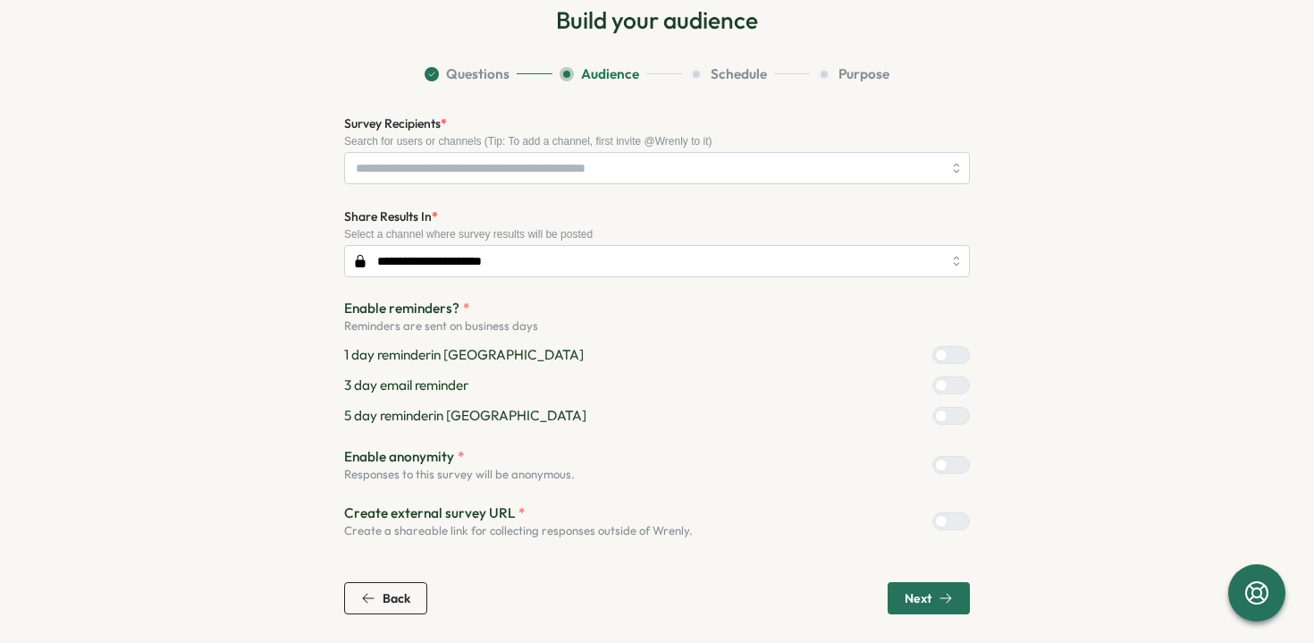
scroll to position [94, 0]
click at [905, 597] on span "Next" at bounding box center [918, 598] width 27 height 13
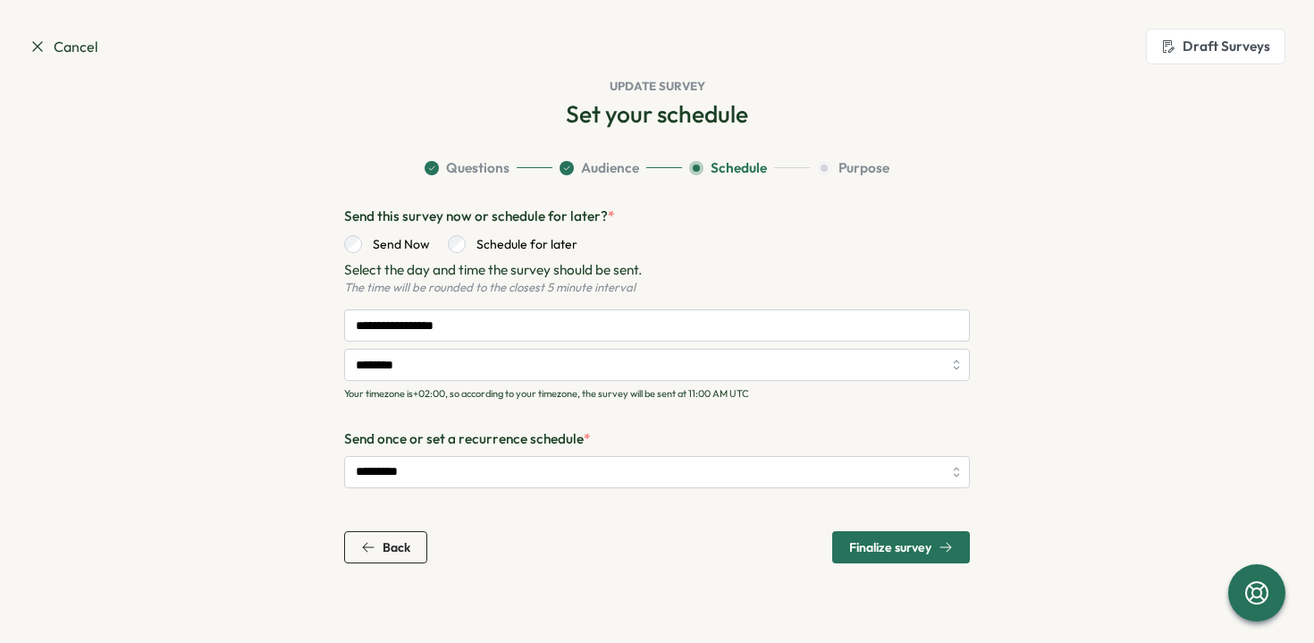
scroll to position [0, 0]
click at [909, 541] on span "Finalize survey" at bounding box center [890, 547] width 82 height 13
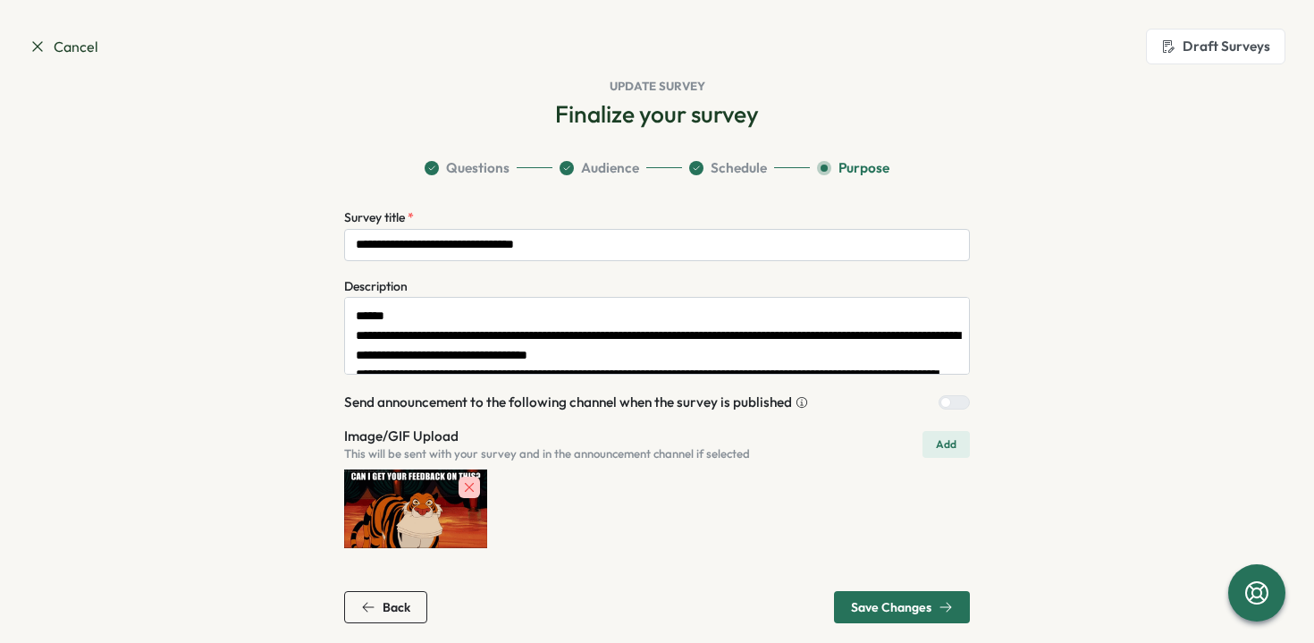
scroll to position [9, 0]
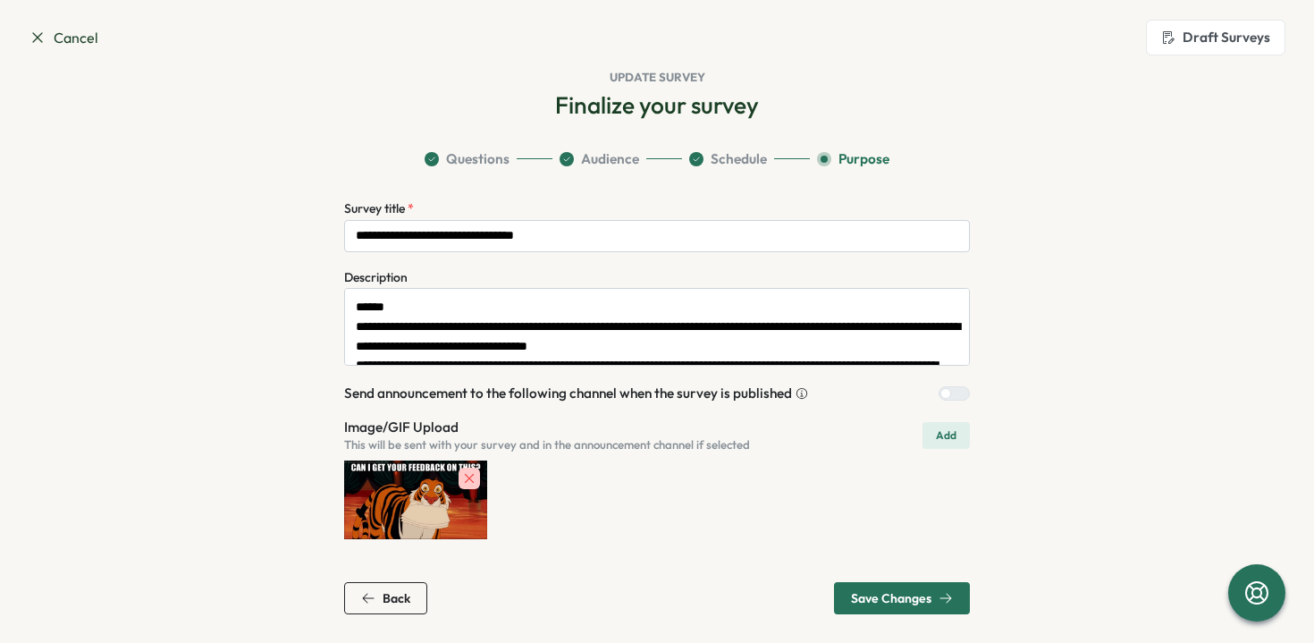
click at [867, 597] on span "Save Changes" at bounding box center [891, 598] width 80 height 13
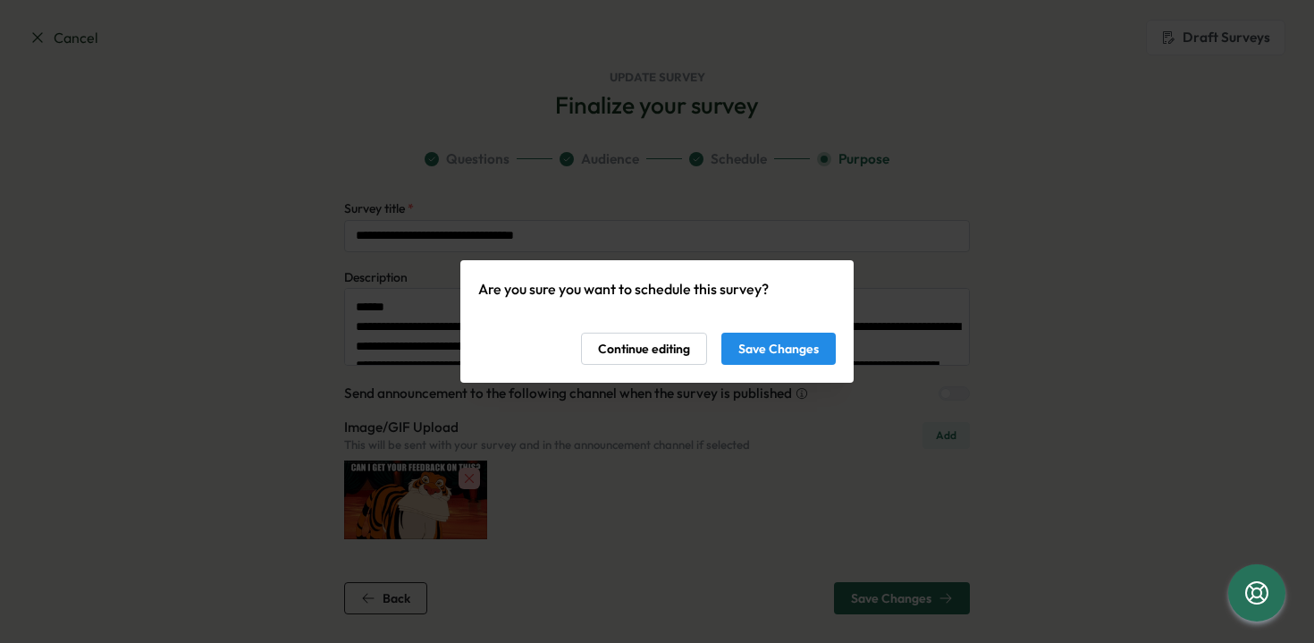
click at [788, 361] on span "Save Changes" at bounding box center [778, 348] width 80 height 30
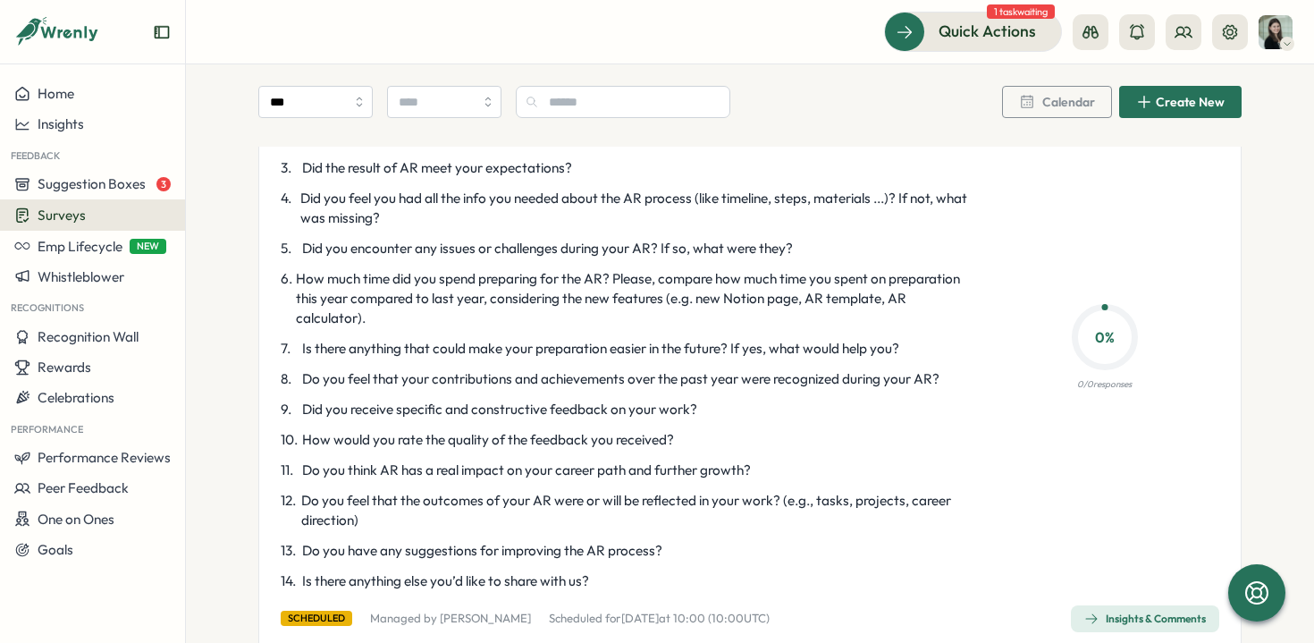
scroll to position [1352, 0]
